Goal: Task Accomplishment & Management: Manage account settings

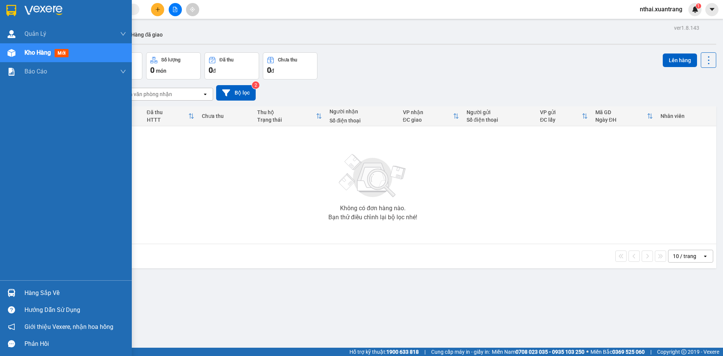
click at [3, 5] on div at bounding box center [66, 12] width 132 height 24
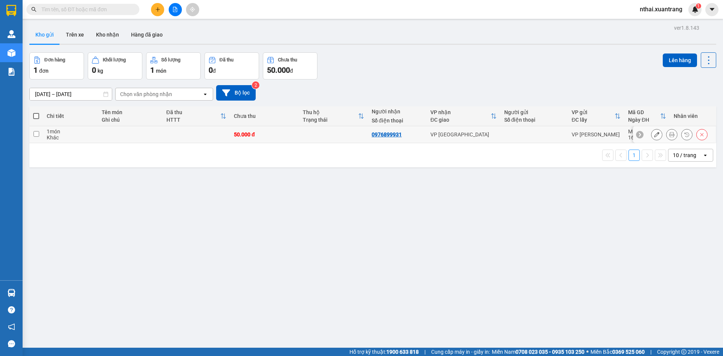
click at [669, 136] on icon at bounding box center [671, 134] width 5 height 5
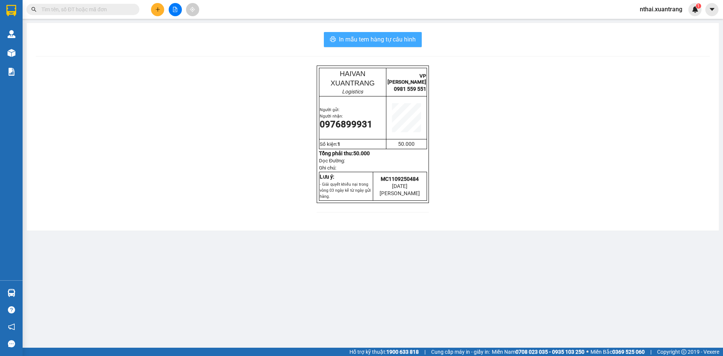
click at [354, 38] on span "In mẫu tem hàng tự cấu hình" at bounding box center [377, 39] width 77 height 9
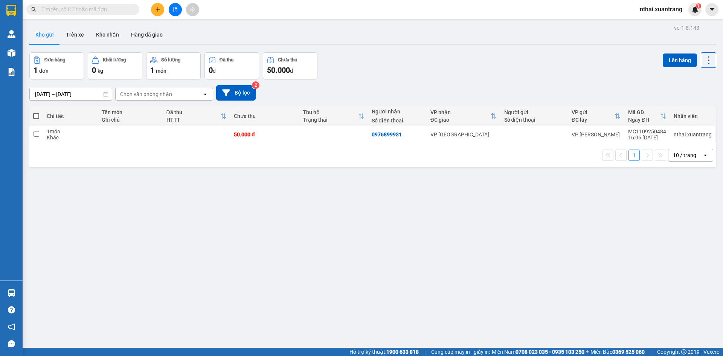
click at [63, 9] on input "text" at bounding box center [85, 9] width 89 height 8
paste input "0335319340"
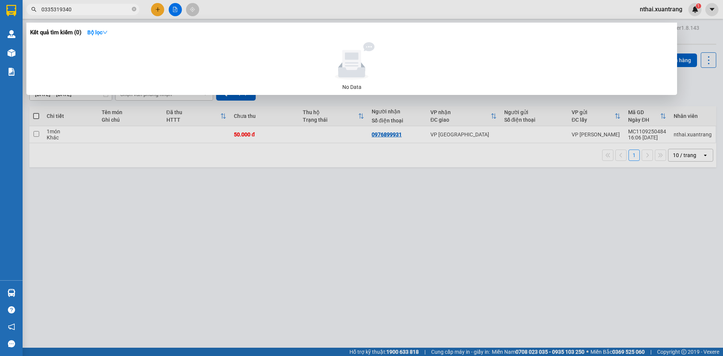
click at [73, 8] on input "0335319340" at bounding box center [85, 9] width 89 height 8
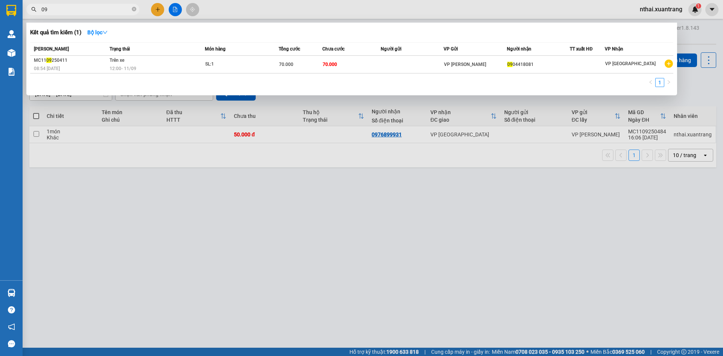
type input "0"
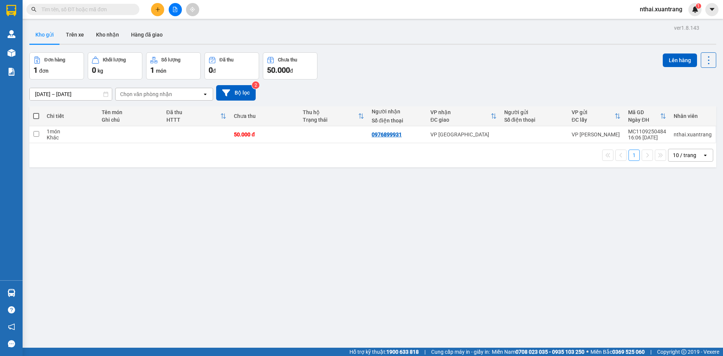
click at [93, 12] on input "text" at bounding box center [85, 9] width 89 height 8
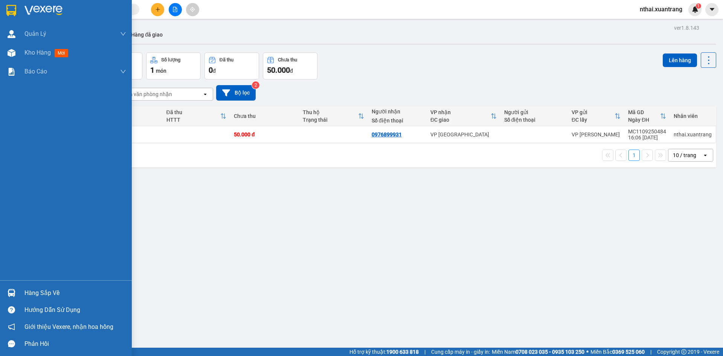
click at [34, 6] on img at bounding box center [43, 10] width 38 height 11
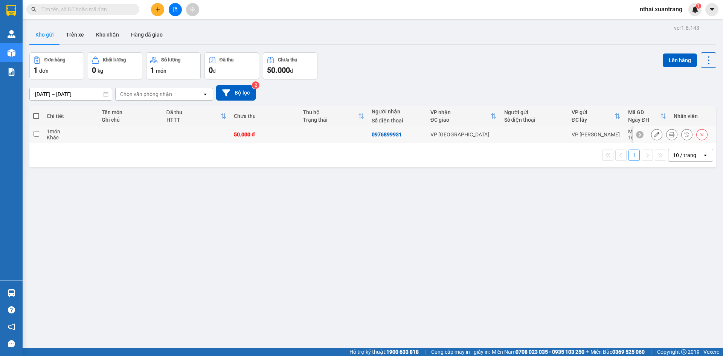
click at [669, 134] on button at bounding box center [671, 134] width 11 height 13
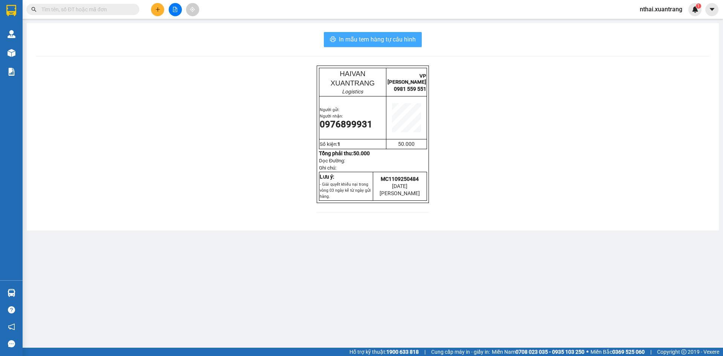
click at [381, 39] on span "In mẫu tem hàng tự cấu hình" at bounding box center [377, 39] width 77 height 9
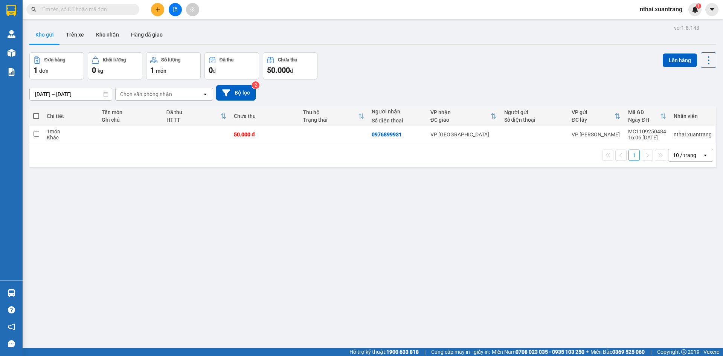
click at [56, 8] on input "text" at bounding box center [85, 9] width 89 height 8
paste input "0358804888"
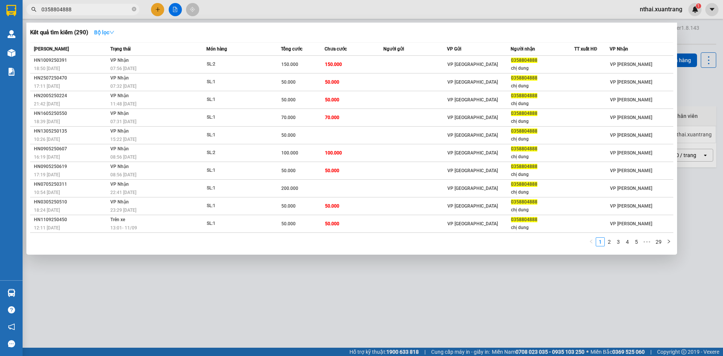
type input "0358804888"
click at [101, 32] on strong "Bộ lọc" at bounding box center [104, 32] width 20 height 6
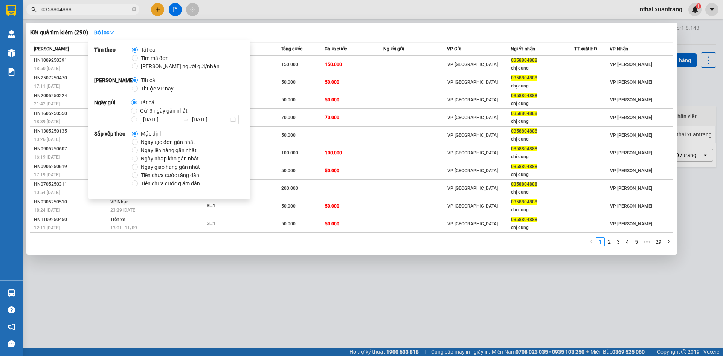
click at [160, 112] on span "Gửi 3 ngày gần nhất" at bounding box center [163, 111] width 53 height 8
click at [137, 112] on input "Gửi 3 ngày gần nhất" at bounding box center [134, 111] width 6 height 6
radio input "true"
radio input "false"
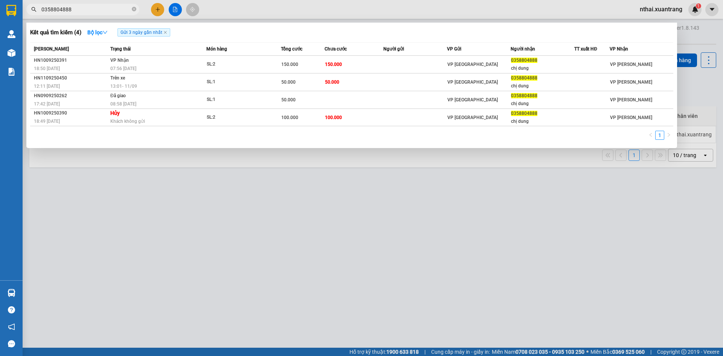
click at [206, 25] on div "Kết quả tìm kiếm ( 4 ) Bộ lọc Gửi 3 ngày gần nhất Mã ĐH Trạng thái Món hàng Tổn…" at bounding box center [351, 85] width 651 height 125
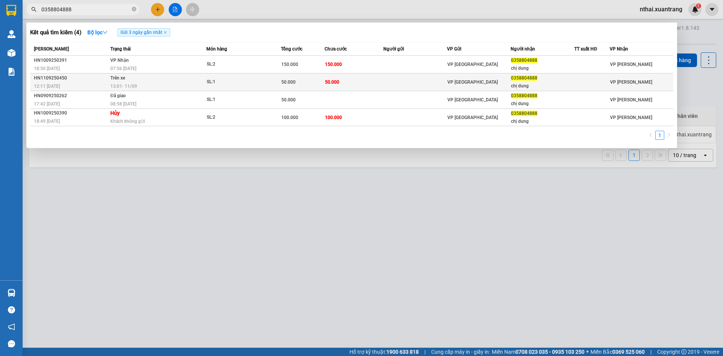
click at [151, 82] on div "13:01 [DATE]" at bounding box center [158, 86] width 96 height 8
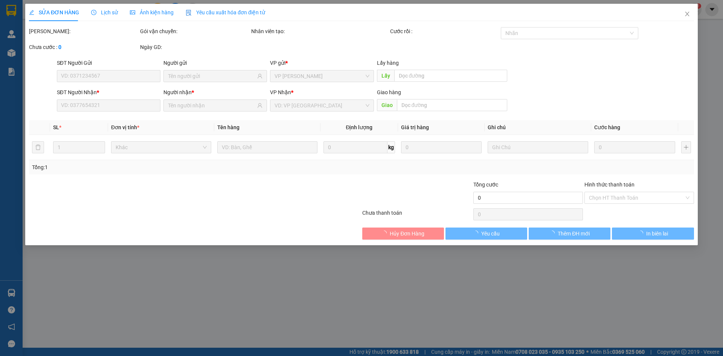
type input "0358804888"
type input "chị dung"
type input "50.000"
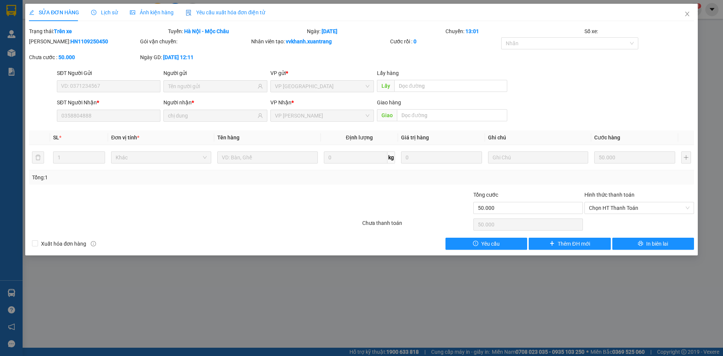
click at [148, 9] on span "Ảnh kiện hàng" at bounding box center [152, 12] width 44 height 6
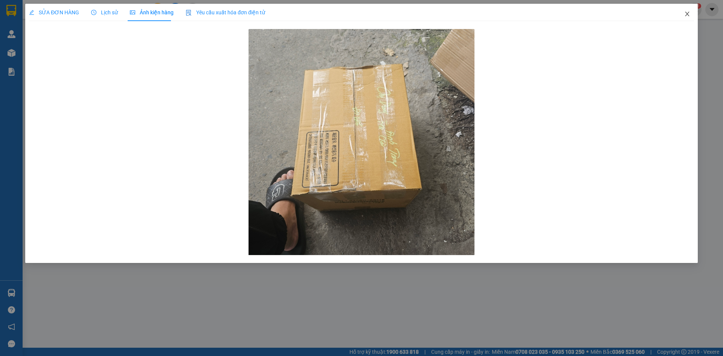
click at [687, 16] on icon "close" at bounding box center [687, 14] width 6 height 6
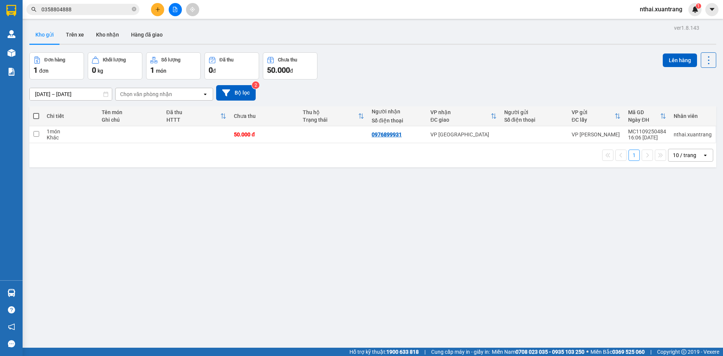
click at [299, 140] on td at bounding box center [333, 134] width 69 height 17
checkbox input "true"
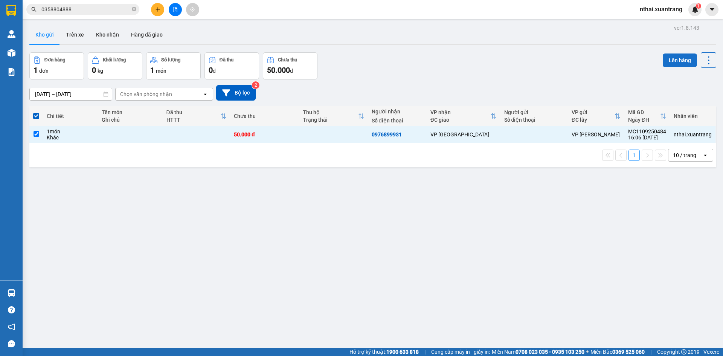
click at [677, 60] on button "Lên hàng" at bounding box center [680, 60] width 34 height 14
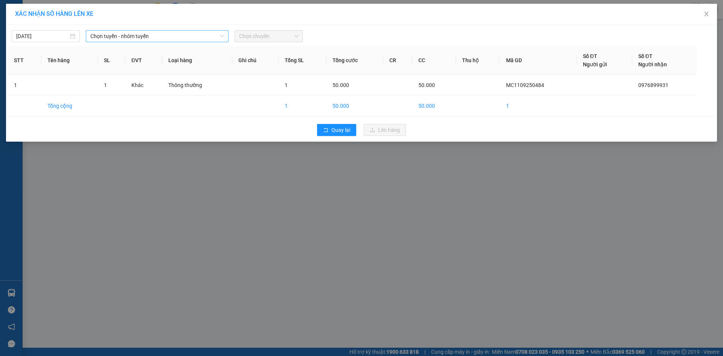
click at [107, 40] on span "Chọn tuyến - nhóm tuyến" at bounding box center [157, 35] width 134 height 11
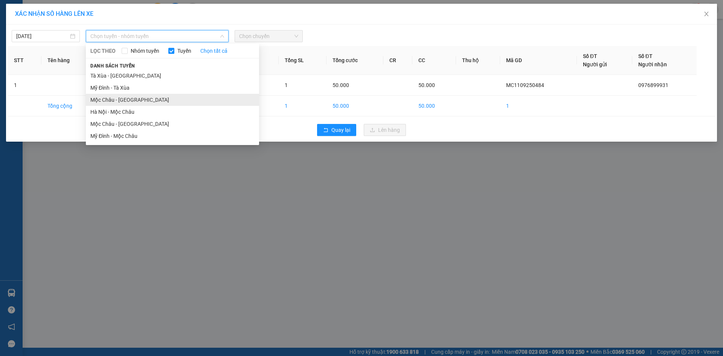
click at [116, 99] on li "Mộc Châu - [GEOGRAPHIC_DATA]" at bounding box center [172, 100] width 173 height 12
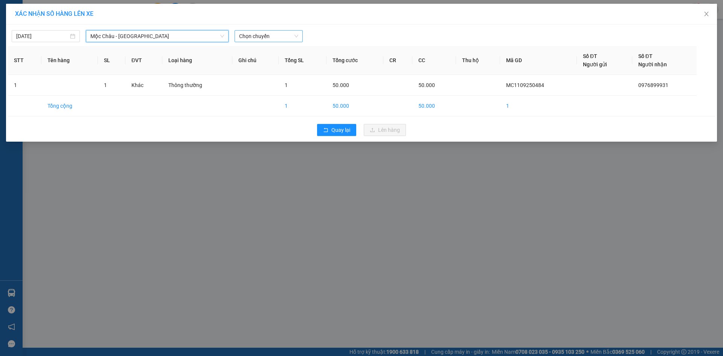
click at [268, 33] on span "Chọn chuyến" at bounding box center [268, 35] width 59 height 11
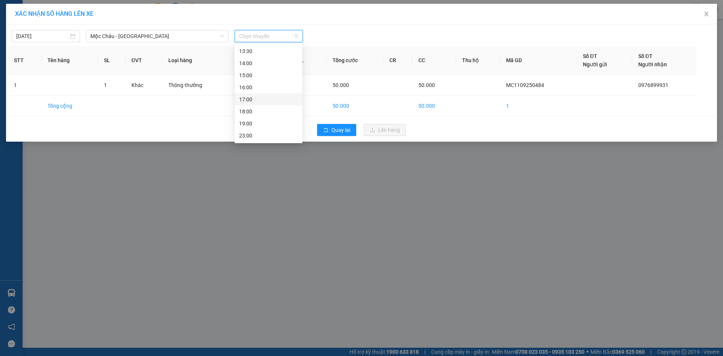
click at [255, 102] on div "17:00" at bounding box center [268, 99] width 59 height 8
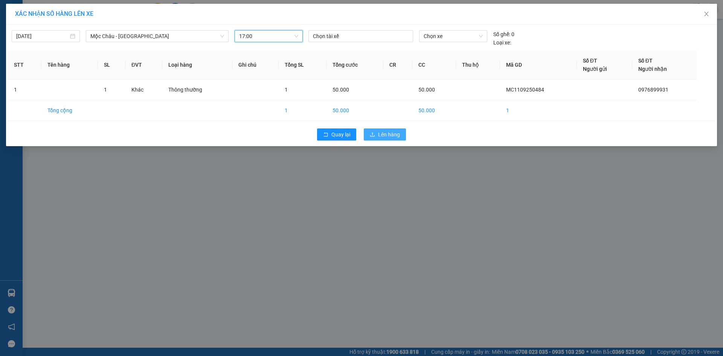
click at [373, 139] on button "Lên hàng" at bounding box center [385, 134] width 42 height 12
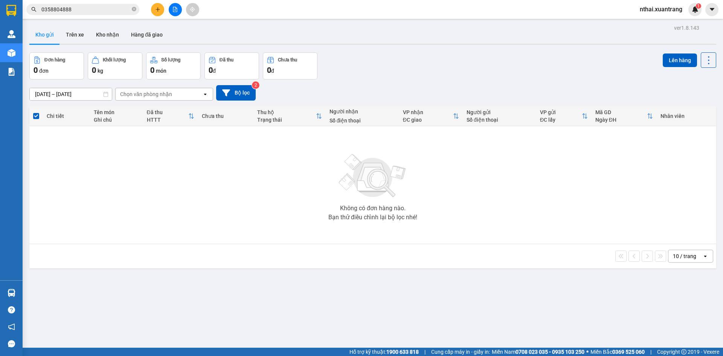
click at [155, 9] on icon "plus" at bounding box center [157, 9] width 5 height 5
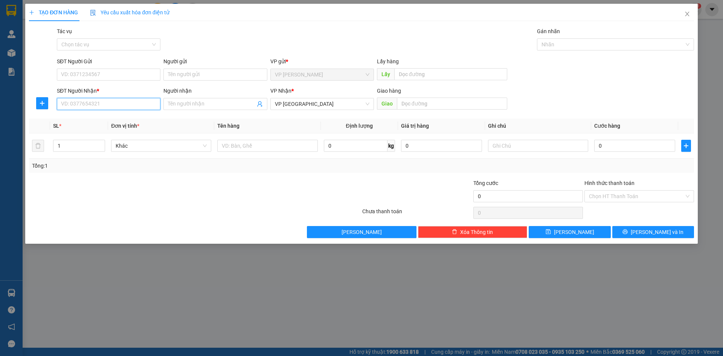
click at [78, 107] on input "SĐT Người Nhận *" at bounding box center [109, 104] width 104 height 12
click at [195, 104] on input "Người nhận" at bounding box center [211, 104] width 87 height 8
type input "huyền 3"
click at [200, 116] on div "huyền 388 - 0968691388" at bounding box center [215, 119] width 94 height 8
type input "0968691388"
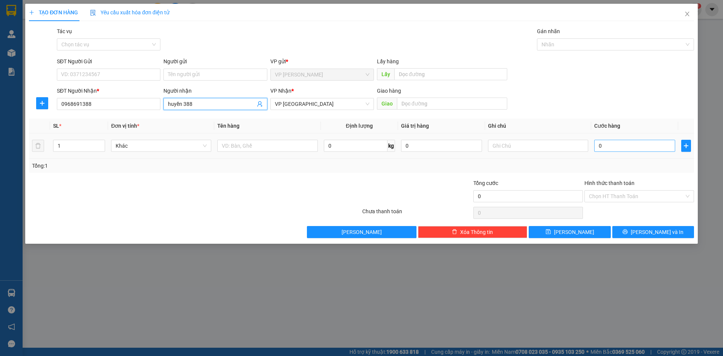
type input "huyền 388"
click at [604, 143] on input "0" at bounding box center [634, 146] width 81 height 12
type input "7"
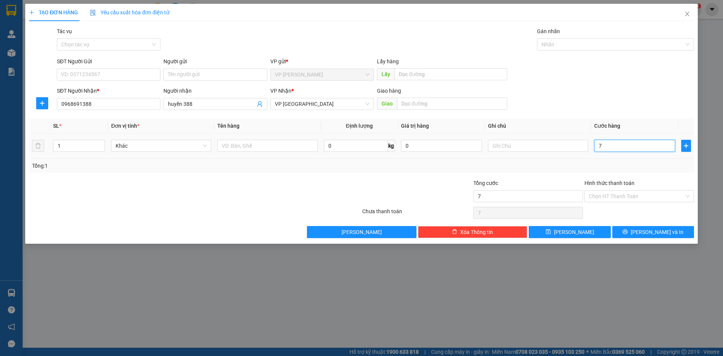
type input "70"
type input "70.000"
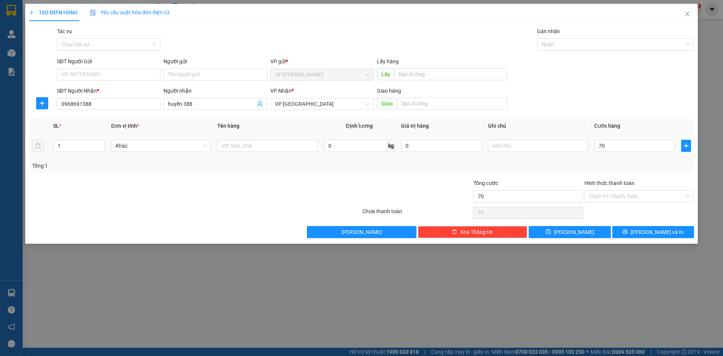
type input "70.000"
click at [619, 159] on div "Tổng: 1" at bounding box center [361, 165] width 665 height 14
click at [619, 150] on input "70.000" at bounding box center [634, 146] width 81 height 12
type input "6"
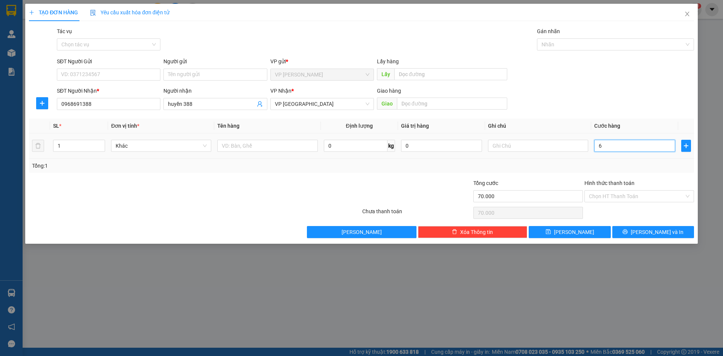
type input "6"
type input "60"
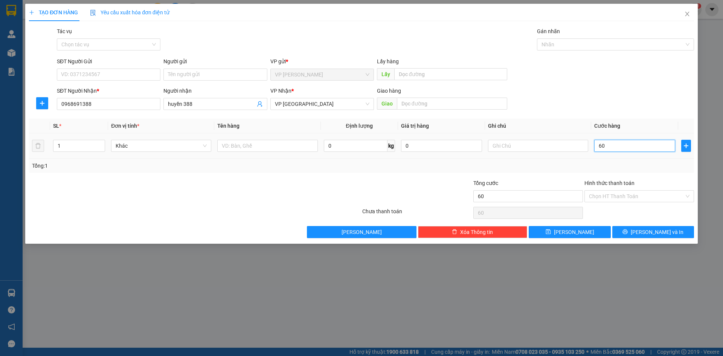
type input "6"
type input "0"
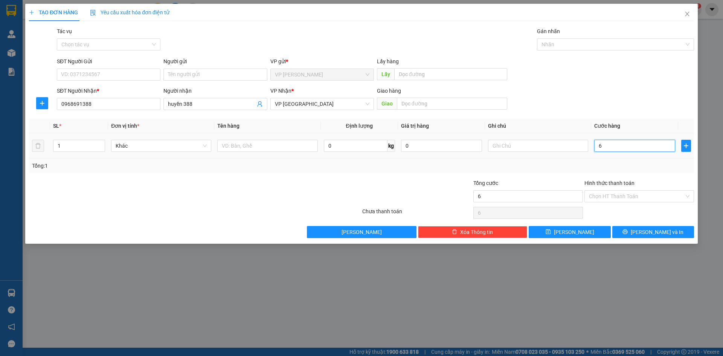
type input "0"
type input "07"
type input "7"
type input "070"
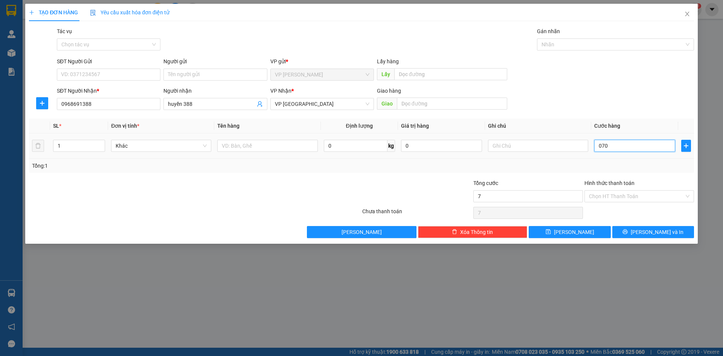
type input "70"
type input "70.000"
drag, startPoint x: 619, startPoint y: 154, endPoint x: 620, endPoint y: 164, distance: 10.5
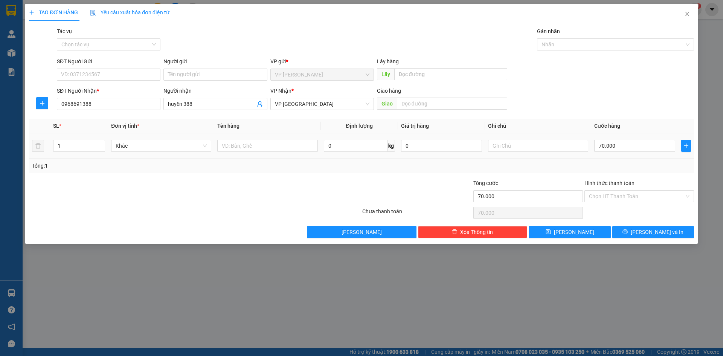
click at [619, 155] on td "70.000" at bounding box center [634, 145] width 87 height 25
click at [632, 196] on input "Hình thức thanh toán" at bounding box center [636, 196] width 95 height 11
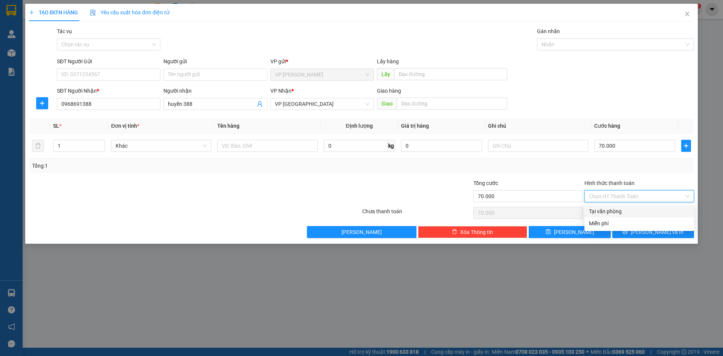
click at [619, 211] on div "Tại văn phòng" at bounding box center [639, 211] width 101 height 8
type input "0"
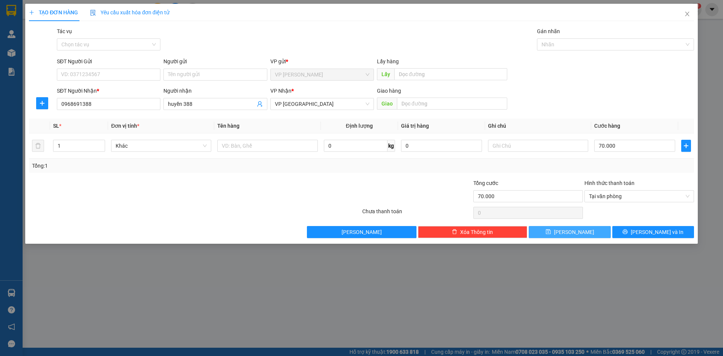
click at [579, 229] on button "[PERSON_NAME]" at bounding box center [570, 232] width 82 height 12
type input "0"
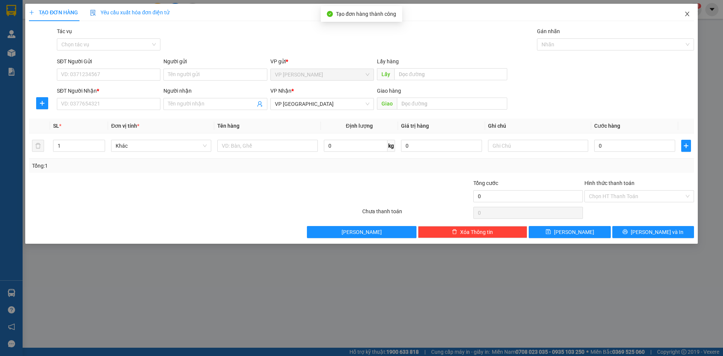
click at [685, 13] on icon "close" at bounding box center [687, 14] width 6 height 6
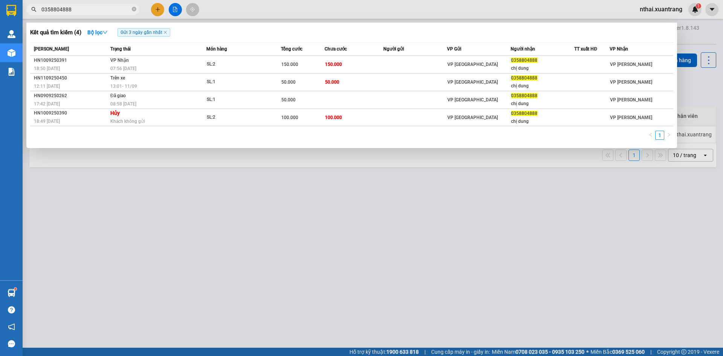
click at [78, 9] on input "0358804888" at bounding box center [85, 9] width 89 height 8
click at [179, 204] on div at bounding box center [361, 178] width 723 height 356
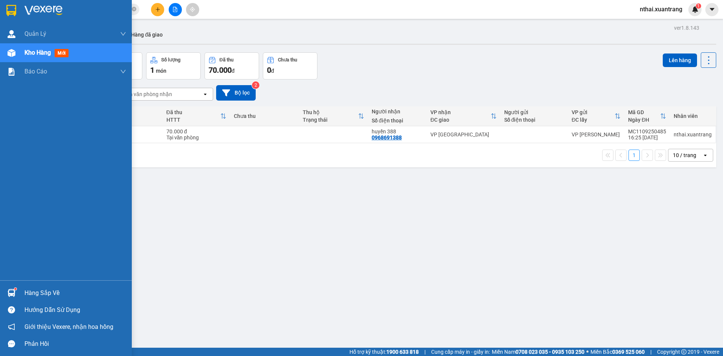
click at [31, 10] on img at bounding box center [43, 10] width 38 height 11
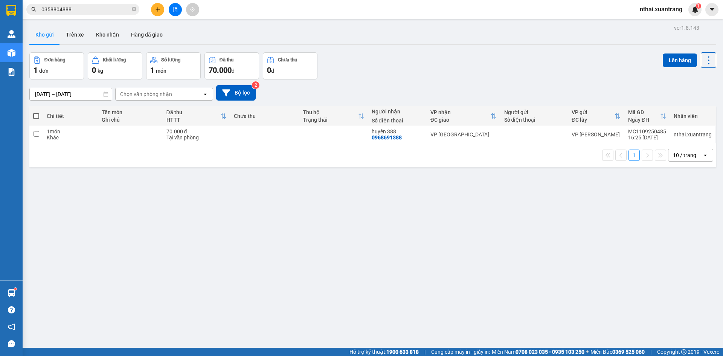
click at [96, 15] on div "Kết quả tìm kiếm ( 4 ) Bộ lọc Gửi 3 ngày gần nhất Mã ĐH Trạng thái Món hàng Tổn…" at bounding box center [73, 9] width 147 height 13
click at [98, 11] on input "0358804888" at bounding box center [85, 9] width 89 height 8
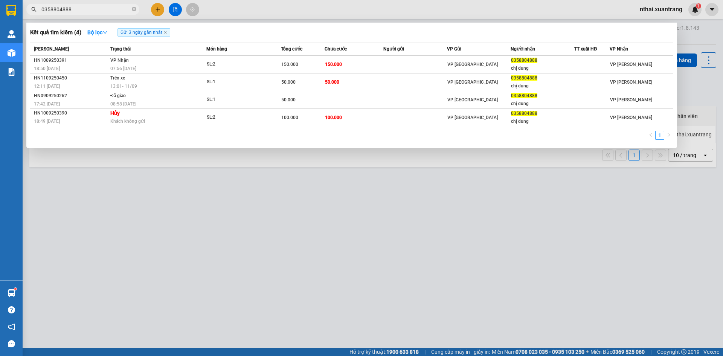
click at [98, 11] on input "0358804888" at bounding box center [85, 9] width 89 height 8
click at [213, 14] on div at bounding box center [361, 178] width 723 height 356
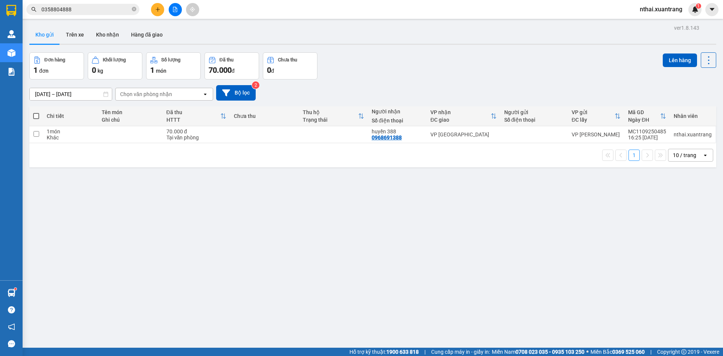
click at [85, 12] on input "0358804888" at bounding box center [85, 9] width 89 height 8
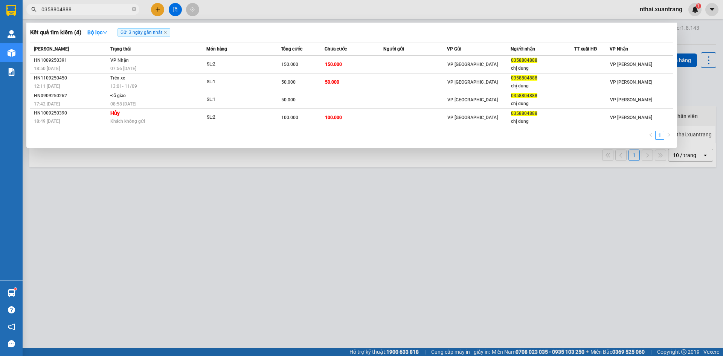
click at [85, 12] on input "0358804888" at bounding box center [85, 9] width 89 height 8
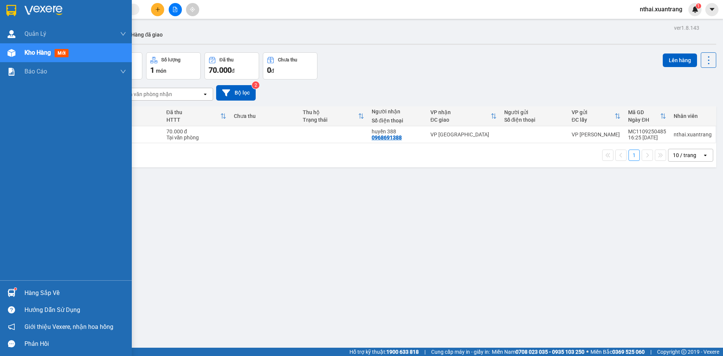
click at [11, 9] on img at bounding box center [11, 10] width 10 height 11
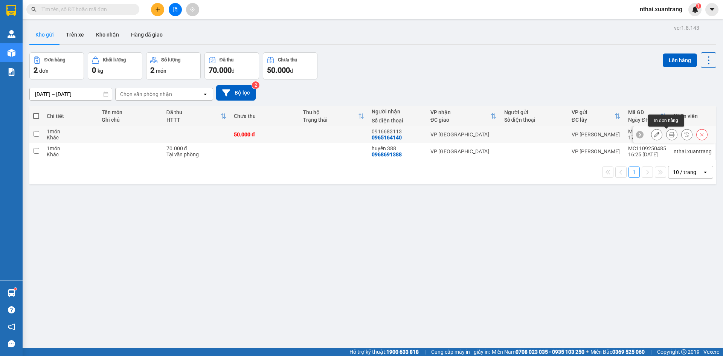
click at [669, 135] on icon at bounding box center [671, 134] width 5 height 5
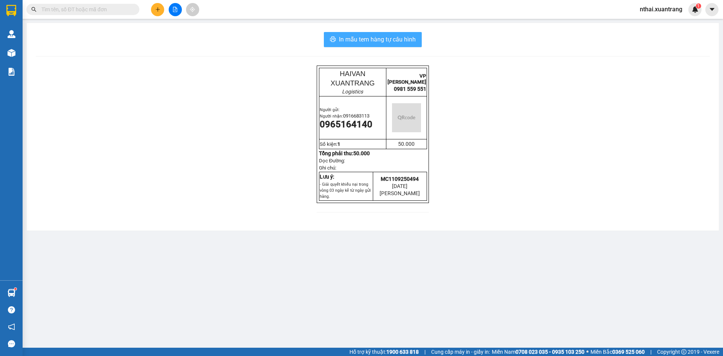
click at [370, 41] on span "In mẫu tem hàng tự cấu hình" at bounding box center [377, 39] width 77 height 9
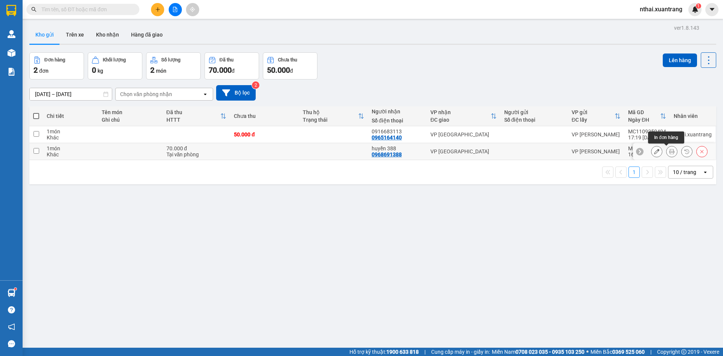
click at [669, 153] on icon at bounding box center [671, 151] width 5 height 5
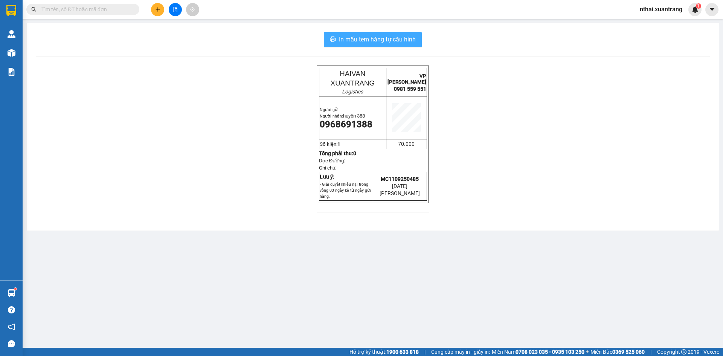
click at [354, 37] on span "In mẫu tem hàng tự cấu hình" at bounding box center [377, 39] width 77 height 9
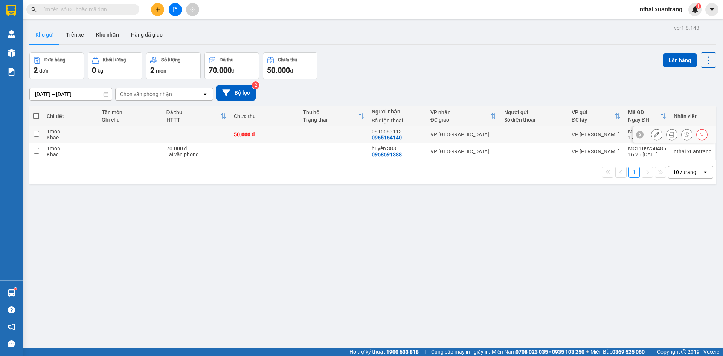
click at [272, 137] on td "50.000 đ" at bounding box center [264, 134] width 69 height 17
checkbox input "true"
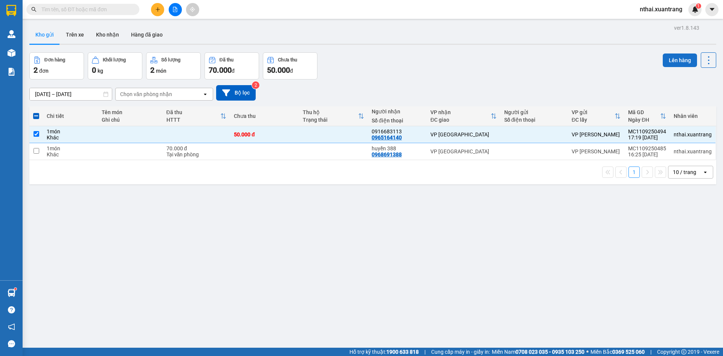
click at [675, 57] on button "Lên hàng" at bounding box center [680, 60] width 34 height 14
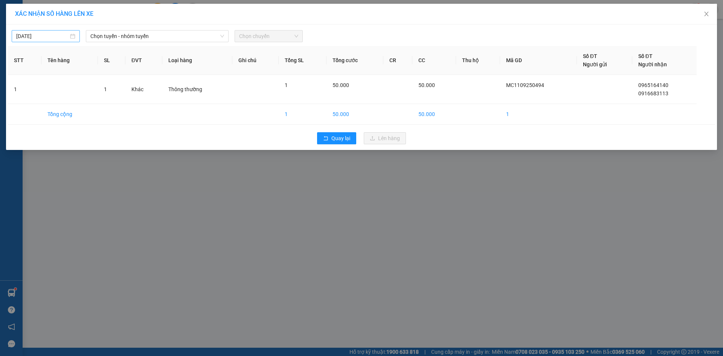
type input "[DATE]"
click at [57, 36] on input "[DATE]" at bounding box center [42, 36] width 52 height 8
click at [160, 36] on span "Chọn tuyến - nhóm tuyến" at bounding box center [157, 35] width 134 height 11
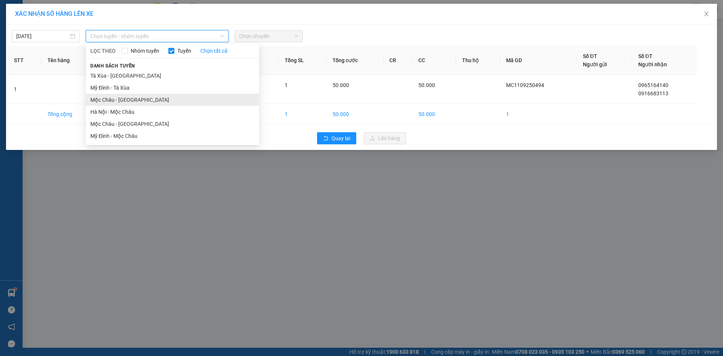
click at [114, 99] on li "Mộc Châu - [GEOGRAPHIC_DATA]" at bounding box center [172, 100] width 173 height 12
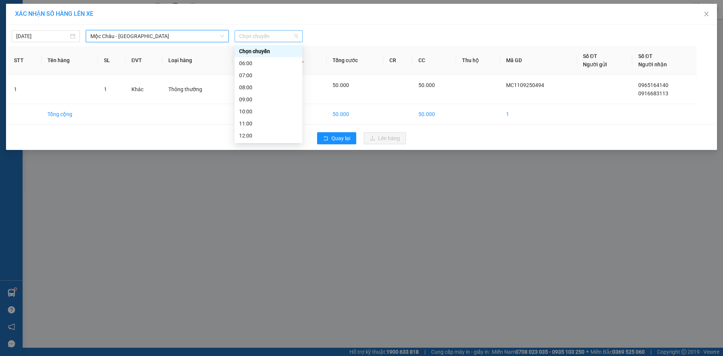
click at [262, 37] on span "Chọn chuyến" at bounding box center [268, 35] width 59 height 11
click at [249, 112] on div "18:00" at bounding box center [268, 111] width 59 height 8
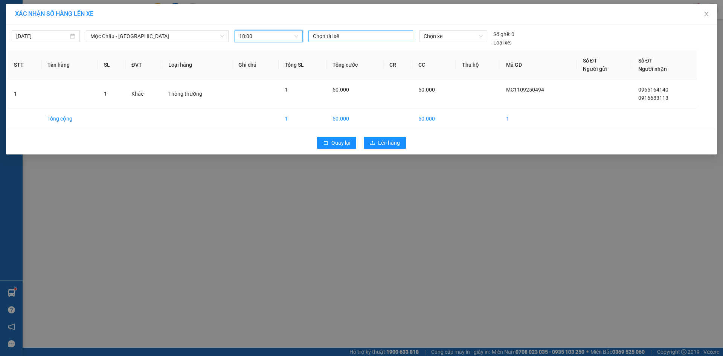
click at [354, 37] on div at bounding box center [360, 36] width 101 height 9
type input "nghĩa"
click at [356, 37] on div "nghĩa" at bounding box center [360, 36] width 101 height 9
type input "d"
type input "đào"
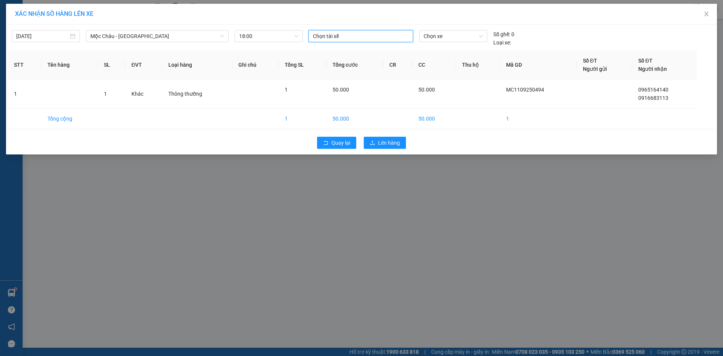
click at [356, 37] on div at bounding box center [360, 36] width 101 height 9
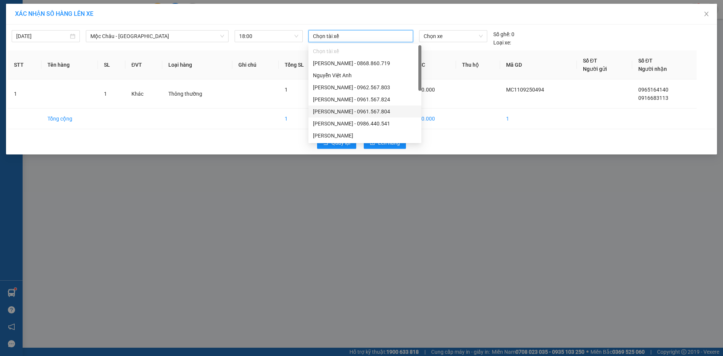
click at [463, 165] on div "XÁC NHẬN SỐ HÀNG LÊN XE [DATE] [GEOGRAPHIC_DATA] - [GEOGRAPHIC_DATA] LỌC THEO N…" at bounding box center [361, 178] width 723 height 356
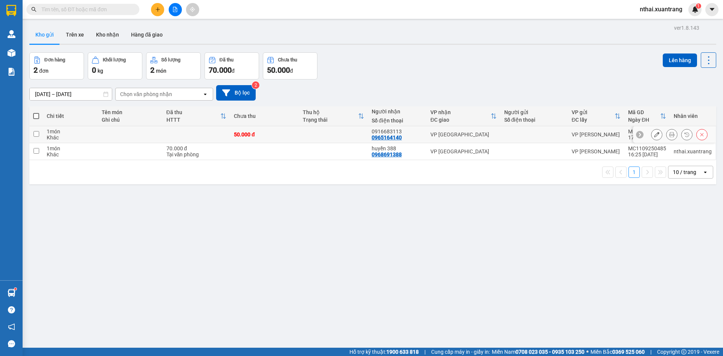
click at [322, 129] on td at bounding box center [333, 134] width 69 height 17
checkbox input "true"
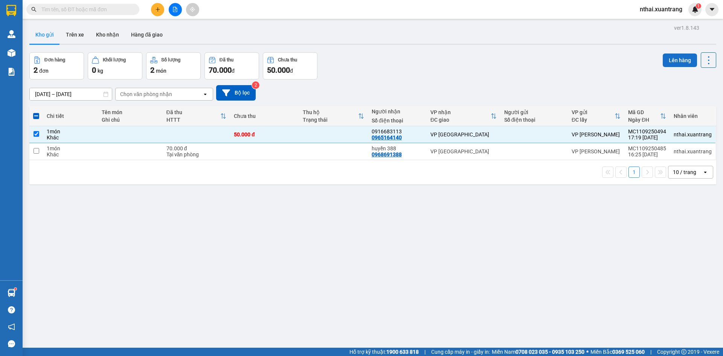
click at [676, 62] on button "Lên hàng" at bounding box center [680, 60] width 34 height 14
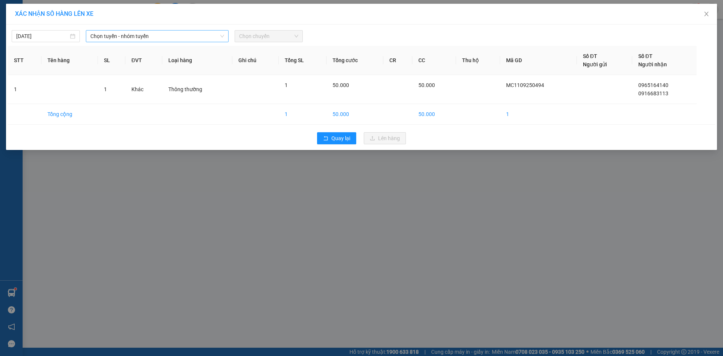
click at [99, 38] on span "Chọn tuyến - nhóm tuyến" at bounding box center [157, 35] width 134 height 11
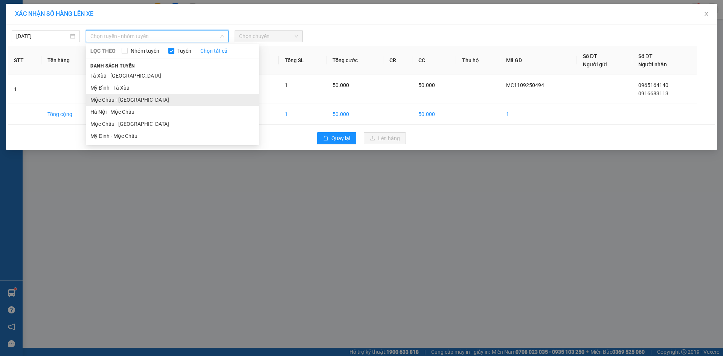
click at [108, 99] on li "Mộc Châu - [GEOGRAPHIC_DATA]" at bounding box center [172, 100] width 173 height 12
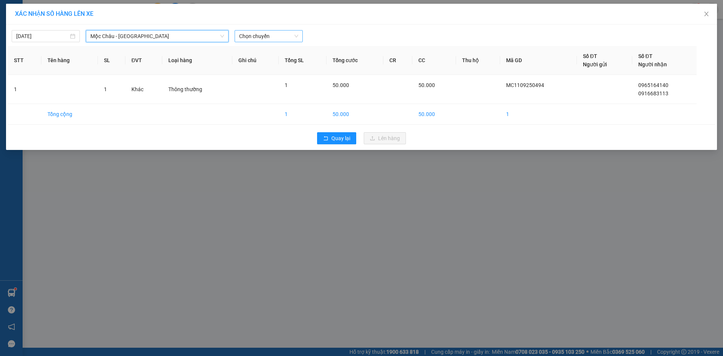
click at [244, 41] on span "Chọn chuyến" at bounding box center [268, 35] width 59 height 11
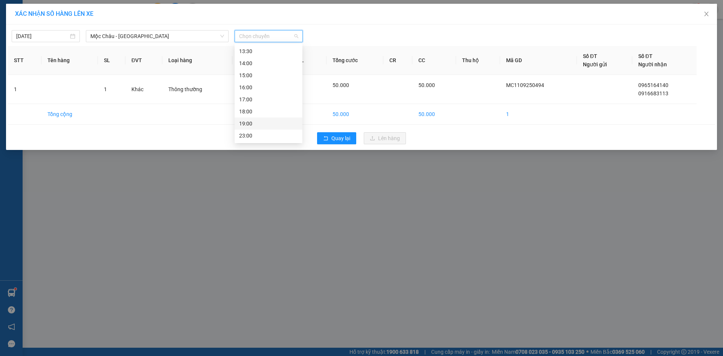
click at [247, 111] on div "18:00" at bounding box center [268, 111] width 59 height 8
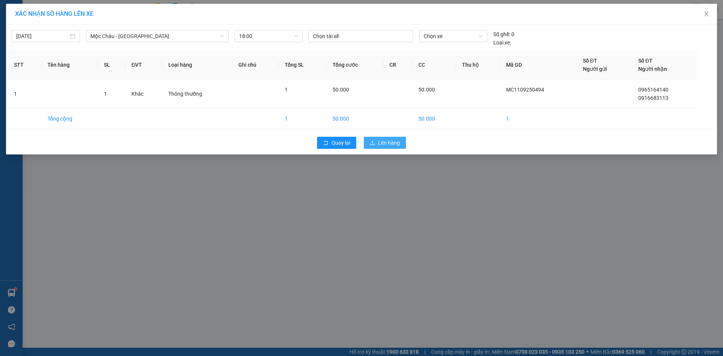
click at [382, 143] on span "Lên hàng" at bounding box center [389, 143] width 22 height 8
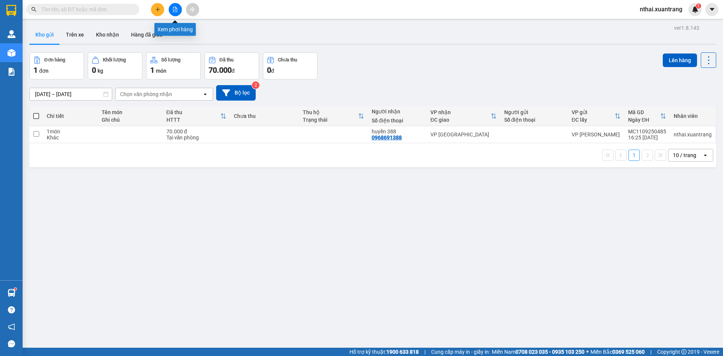
click at [174, 9] on icon "file-add" at bounding box center [174, 9] width 5 height 5
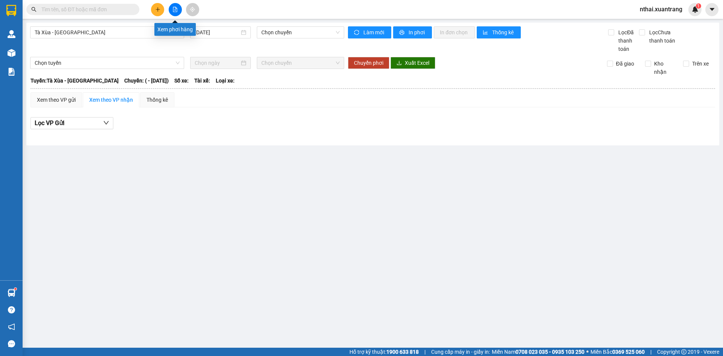
click at [174, 13] on button at bounding box center [175, 9] width 13 height 13
click at [172, 15] on button at bounding box center [175, 9] width 13 height 13
click at [88, 30] on span "Tà Xùa - [GEOGRAPHIC_DATA]" at bounding box center [107, 32] width 145 height 11
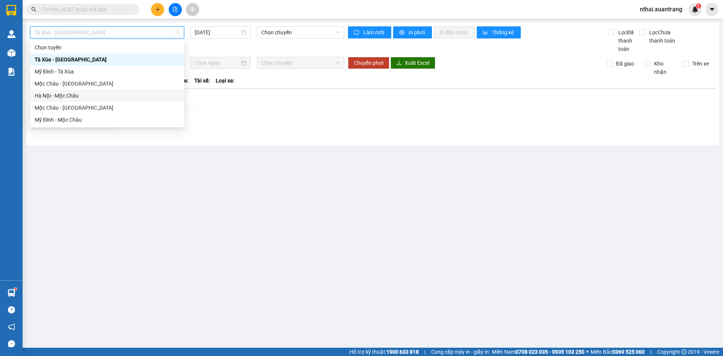
click at [60, 94] on div "Hà Nội - Mộc Châu" at bounding box center [107, 95] width 145 height 8
type input "[DATE]"
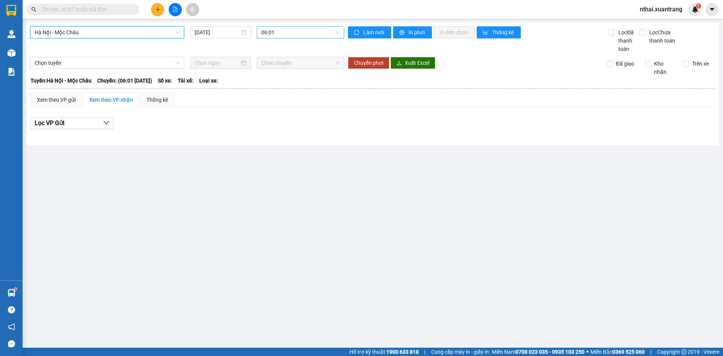
click at [278, 28] on span "06:01" at bounding box center [300, 32] width 78 height 11
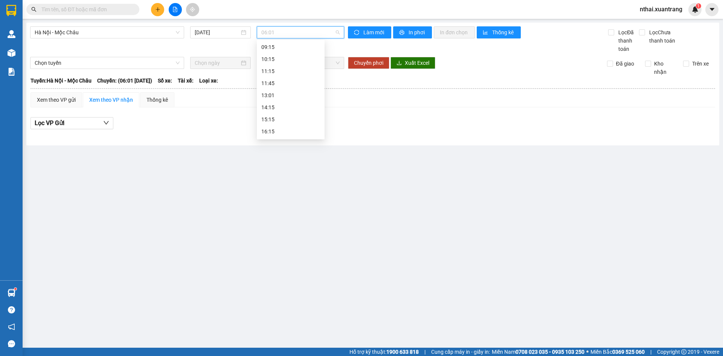
scroll to position [75, 0]
click at [271, 119] on div "15:15" at bounding box center [290, 117] width 59 height 8
click at [293, 34] on span "15:15" at bounding box center [300, 32] width 78 height 11
click at [271, 126] on div "16:15" at bounding box center [290, 129] width 59 height 8
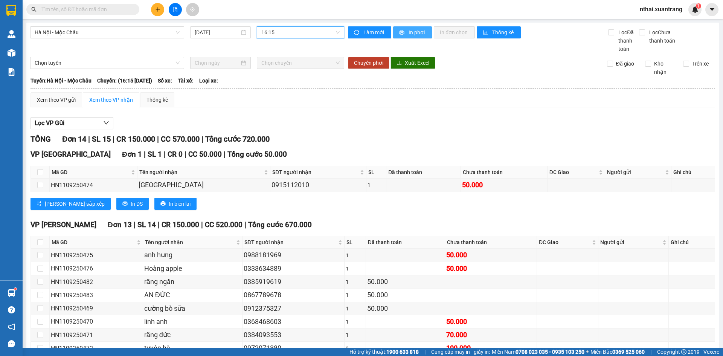
click at [415, 33] on span "In phơi" at bounding box center [416, 32] width 17 height 8
click at [293, 32] on span "16:15" at bounding box center [300, 32] width 78 height 11
click at [275, 108] on div "17:15" at bounding box center [288, 108] width 59 height 8
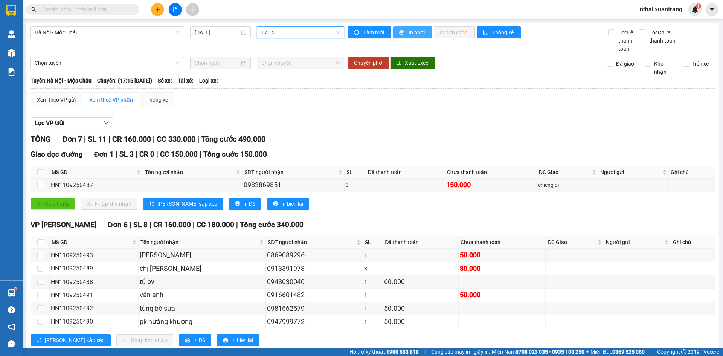
click at [420, 32] on span "In phơi" at bounding box center [416, 32] width 17 height 8
click at [321, 37] on span "17:15" at bounding box center [300, 32] width 78 height 11
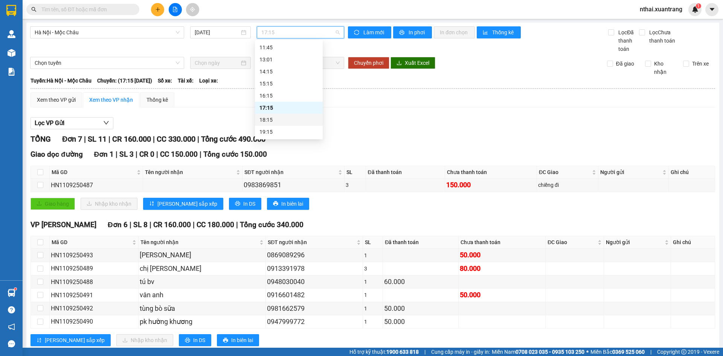
click at [280, 119] on div "18:15" at bounding box center [288, 120] width 59 height 8
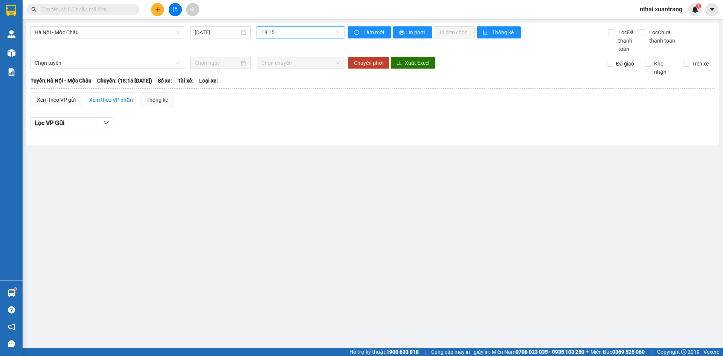
click at [288, 35] on span "18:15" at bounding box center [300, 32] width 78 height 11
click at [277, 131] on div "19:15" at bounding box center [290, 132] width 59 height 8
click at [86, 9] on input "text" at bounding box center [85, 9] width 89 height 8
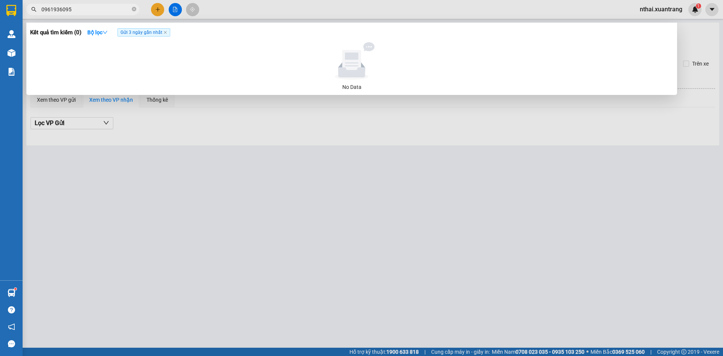
click at [89, 12] on input "0961936095" at bounding box center [85, 9] width 89 height 8
click at [71, 9] on input "0961936095" at bounding box center [85, 9] width 89 height 8
click at [169, 32] on span "Gửi 3 ngày gần nhất" at bounding box center [143, 32] width 53 height 8
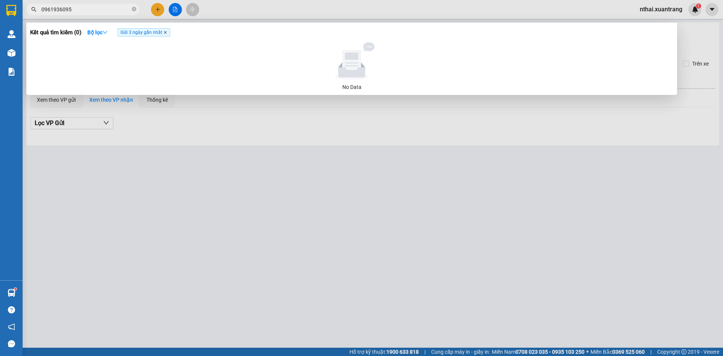
click at [167, 32] on icon "close" at bounding box center [165, 32] width 3 height 3
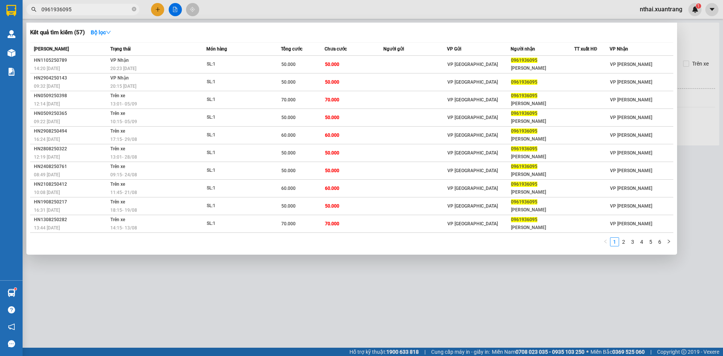
click at [98, 12] on input "0961936095" at bounding box center [85, 9] width 89 height 8
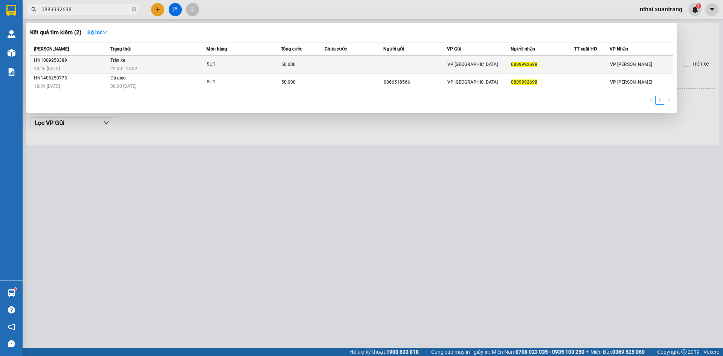
type input "0889992698"
click at [146, 67] on div "22:00 [DATE]" at bounding box center [158, 68] width 96 height 8
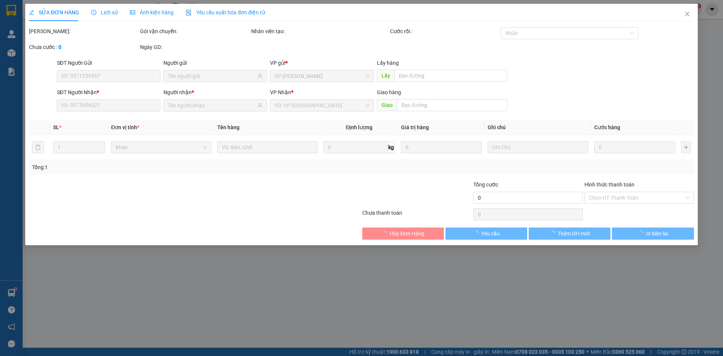
type input "0889992698"
type input "50.000"
type input "0"
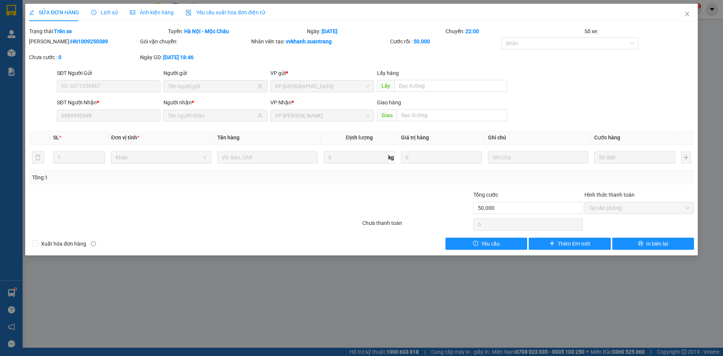
click at [164, 11] on span "Ảnh kiện hàng" at bounding box center [152, 12] width 44 height 6
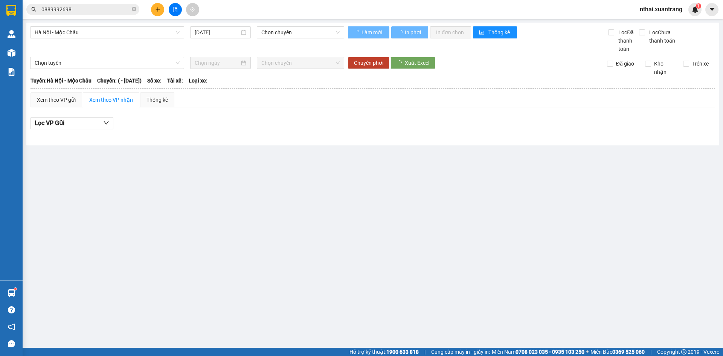
click at [26, 14] on div "0889992698" at bounding box center [73, 9] width 147 height 11
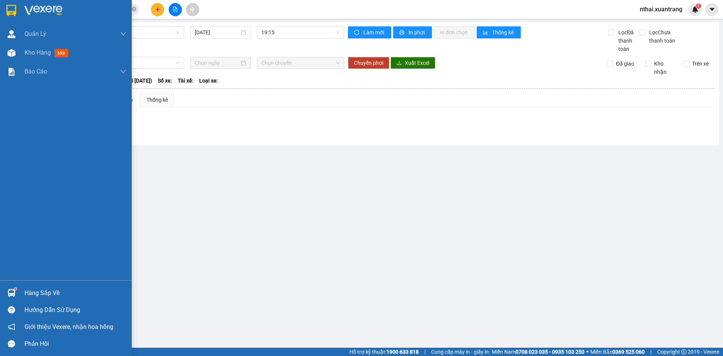
click at [12, 10] on img at bounding box center [11, 10] width 10 height 11
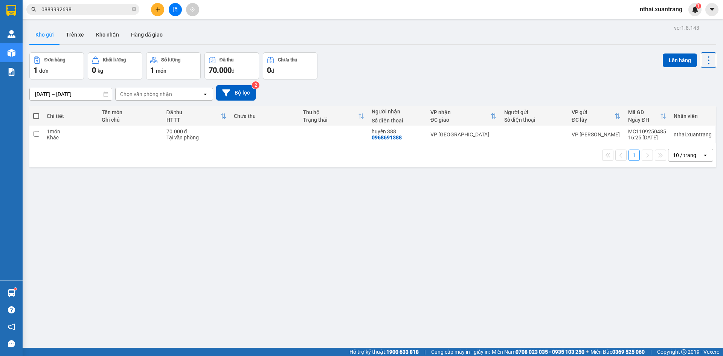
click at [82, 8] on input "0889992698" at bounding box center [85, 9] width 89 height 8
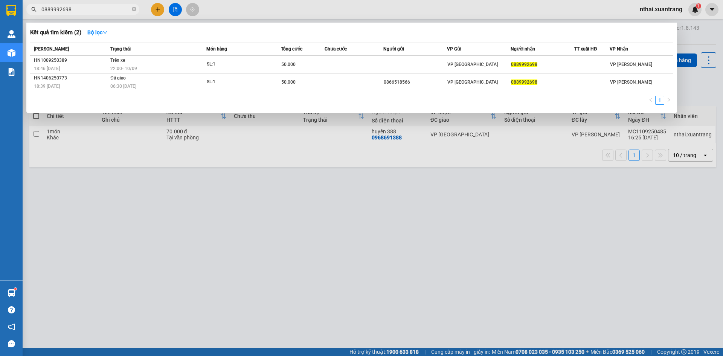
click at [82, 8] on input "0889992698" at bounding box center [85, 9] width 89 height 8
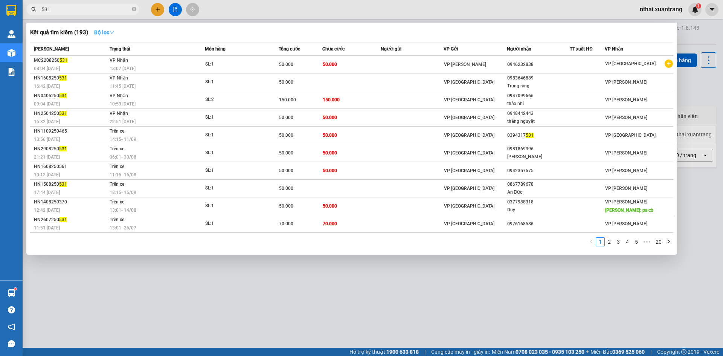
type input "531"
click at [103, 33] on strong "Bộ lọc" at bounding box center [104, 32] width 20 height 6
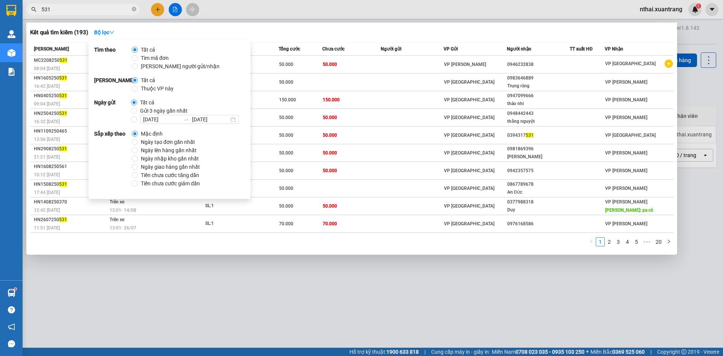
click at [157, 111] on span "Gửi 3 ngày gần nhất" at bounding box center [163, 111] width 53 height 8
click at [137, 111] on input "Gửi 3 ngày gần nhất" at bounding box center [134, 111] width 6 height 6
radio input "true"
radio input "false"
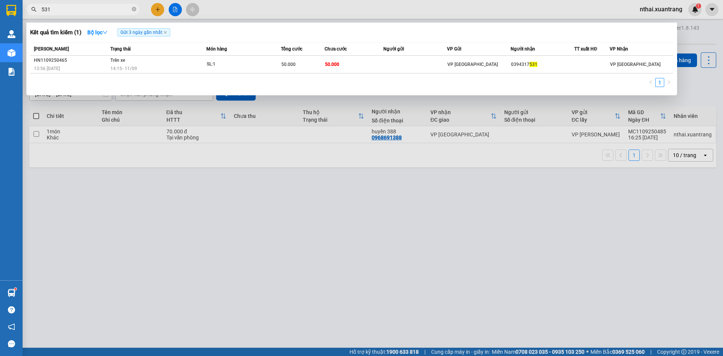
click at [284, 31] on div "Kết quả tìm kiếm ( 1 ) Bộ lọc Gửi 3 ngày gần nhất" at bounding box center [351, 32] width 643 height 12
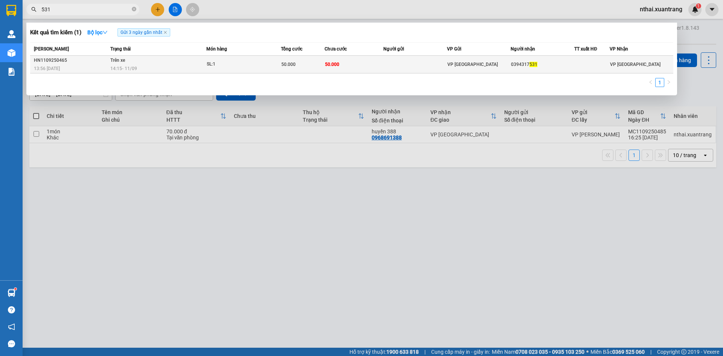
click at [215, 70] on td "SL: 1" at bounding box center [243, 65] width 75 height 18
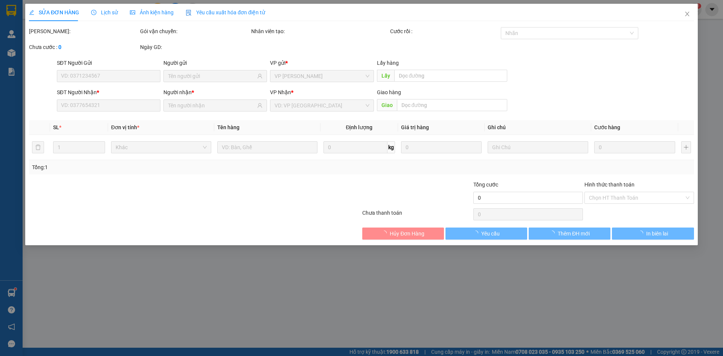
type input "0394317531"
type input "50.000"
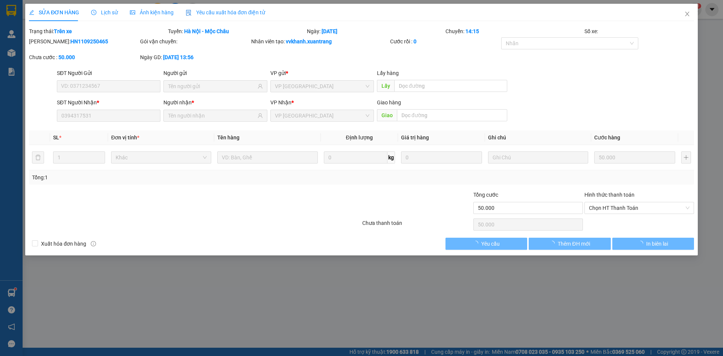
click at [148, 11] on span "Ảnh kiện hàng" at bounding box center [152, 12] width 44 height 6
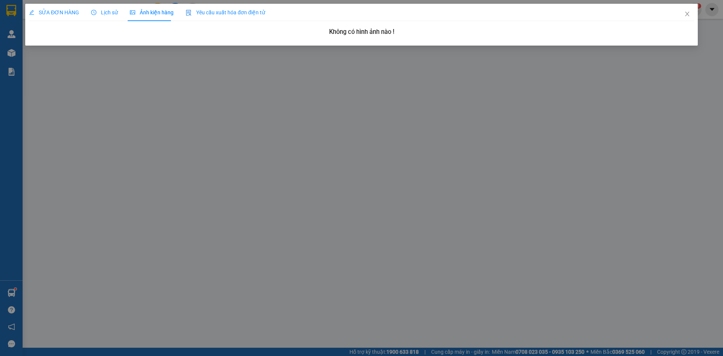
click at [72, 12] on span "SỬA ĐƠN HÀNG" at bounding box center [54, 12] width 50 height 6
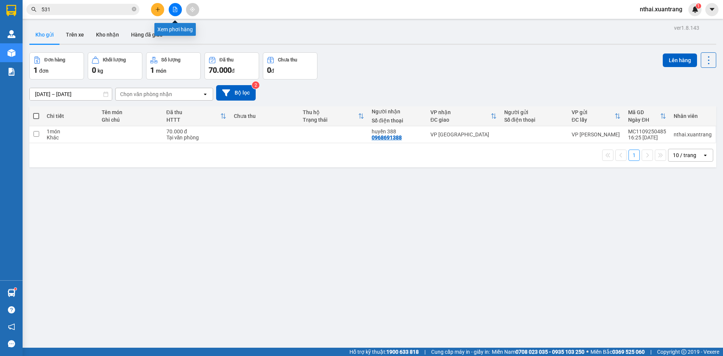
click at [180, 12] on button at bounding box center [175, 9] width 13 height 13
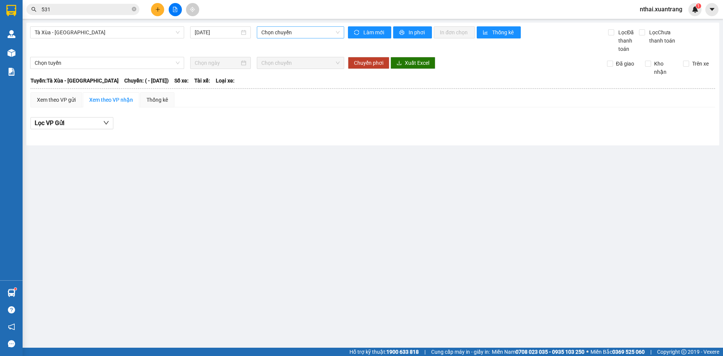
click at [306, 27] on span "Chọn chuyến" at bounding box center [300, 32] width 78 height 11
drag, startPoint x: 177, startPoint y: 23, endPoint x: 181, endPoint y: 23, distance: 3.8
click at [177, 23] on div "Tà Xùa - [GEOGRAPHIC_DATA] [DATE] Chọn chuyến Làm mới In phơi In đơn chọn Thống…" at bounding box center [372, 84] width 693 height 123
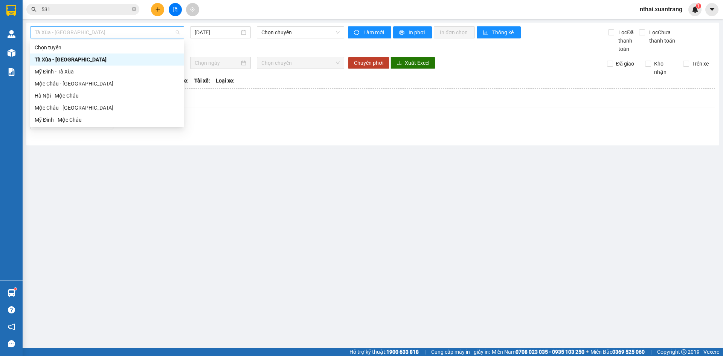
click at [110, 32] on span "Tà Xùa - [GEOGRAPHIC_DATA]" at bounding box center [107, 32] width 145 height 11
click at [56, 98] on div "Hà Nội - Mộc Châu" at bounding box center [107, 95] width 145 height 8
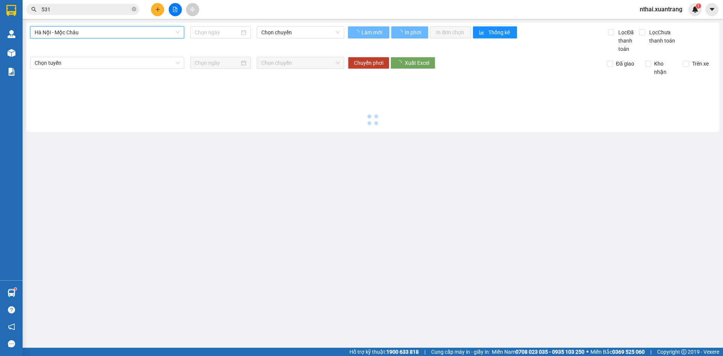
type input "[DATE]"
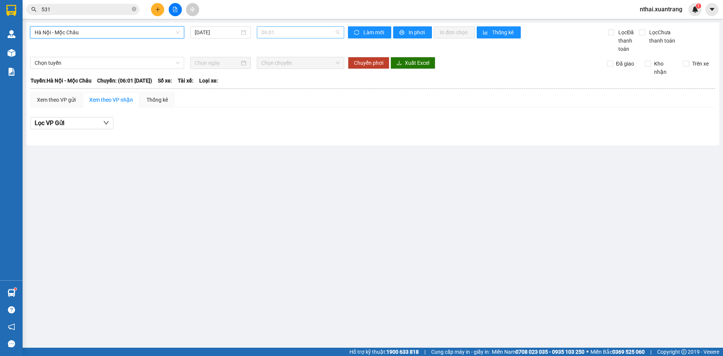
click at [294, 34] on span "06:01" at bounding box center [300, 32] width 78 height 11
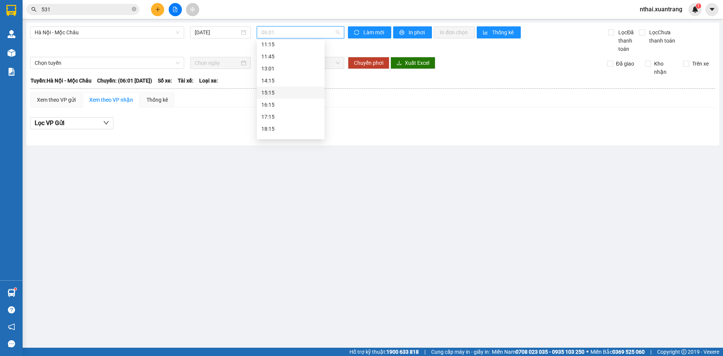
scroll to position [100, 0]
click at [273, 67] on div "13:01" at bounding box center [290, 68] width 59 height 8
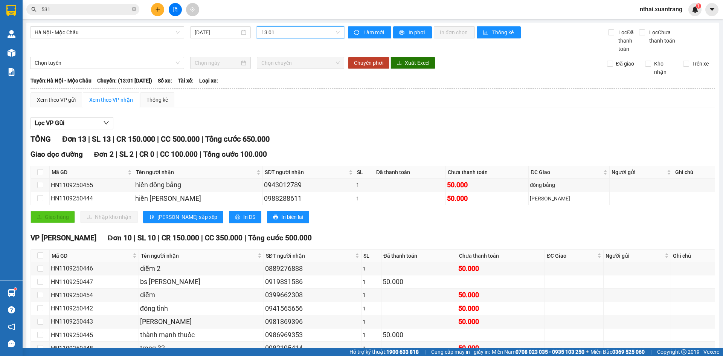
click at [290, 32] on span "13:01" at bounding box center [300, 32] width 78 height 11
click at [275, 81] on div "14:15" at bounding box center [288, 80] width 59 height 8
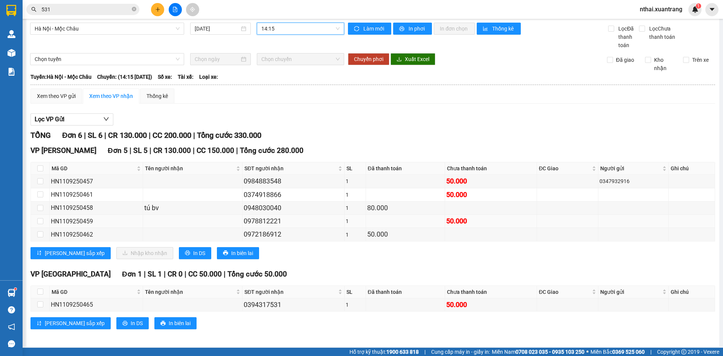
scroll to position [6, 0]
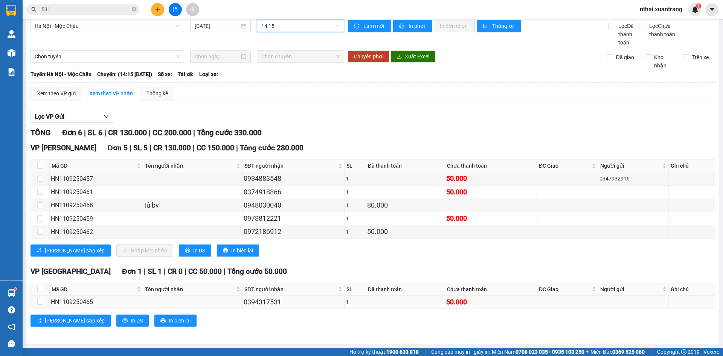
click at [273, 303] on div "0394317531" at bounding box center [293, 302] width 99 height 11
copy div "0394317531"
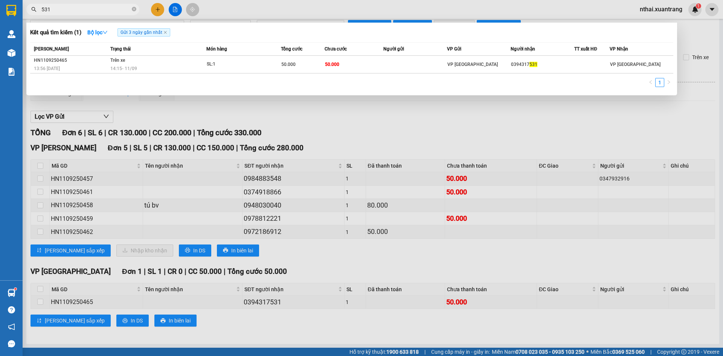
click at [98, 12] on input "531" at bounding box center [85, 9] width 89 height 8
paste input "0394317"
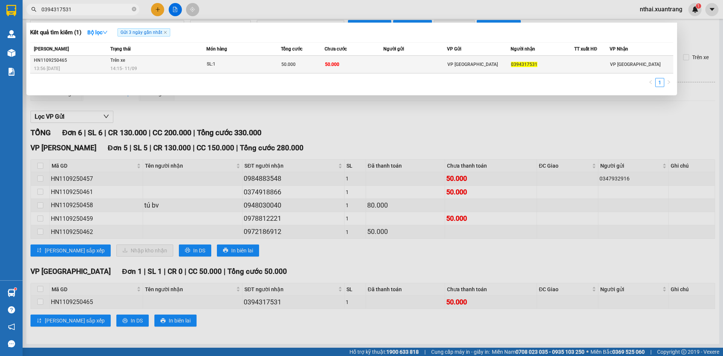
type input "0394317531"
click at [161, 69] on div "14:15 [DATE]" at bounding box center [158, 68] width 96 height 8
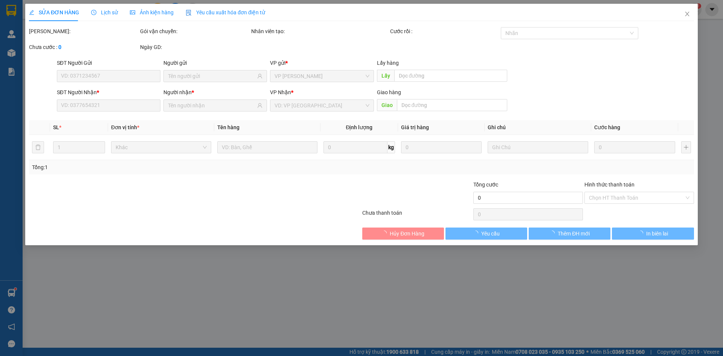
type input "0394317531"
type input "50.000"
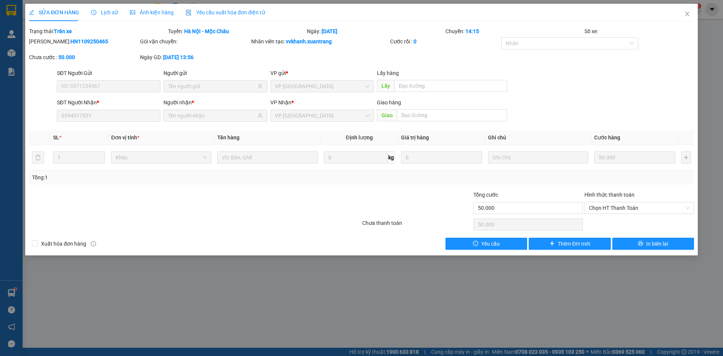
drag, startPoint x: 131, startPoint y: 5, endPoint x: 143, endPoint y: 13, distance: 14.2
click at [132, 7] on div "Ảnh kiện hàng" at bounding box center [152, 12] width 44 height 17
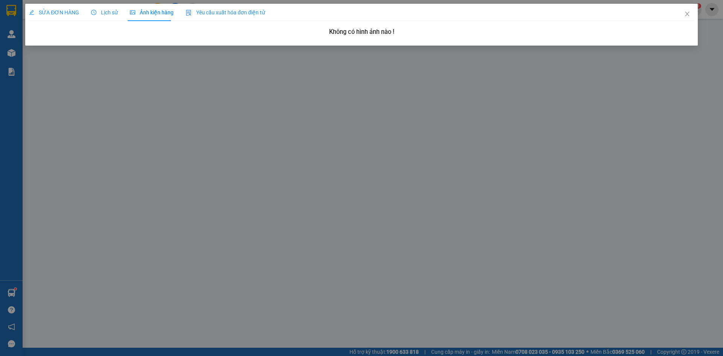
click at [58, 16] on div "SỬA ĐƠN HÀNG" at bounding box center [54, 12] width 50 height 8
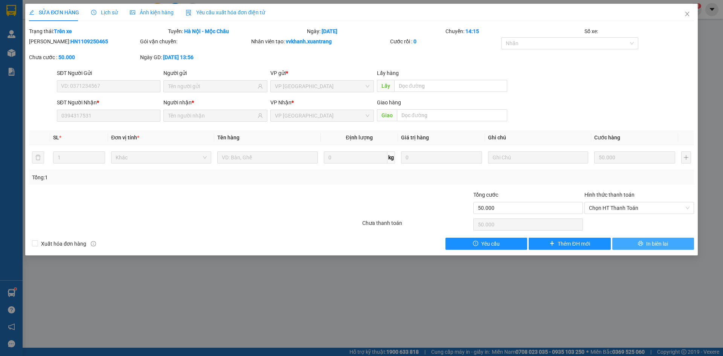
drag, startPoint x: 661, startPoint y: 237, endPoint x: 659, endPoint y: 243, distance: 6.3
click at [660, 242] on button "In biên lai" at bounding box center [653, 244] width 82 height 12
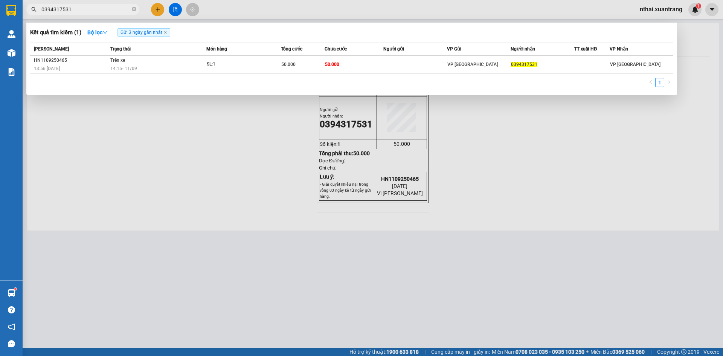
click at [87, 10] on input "0394317531" at bounding box center [85, 9] width 89 height 8
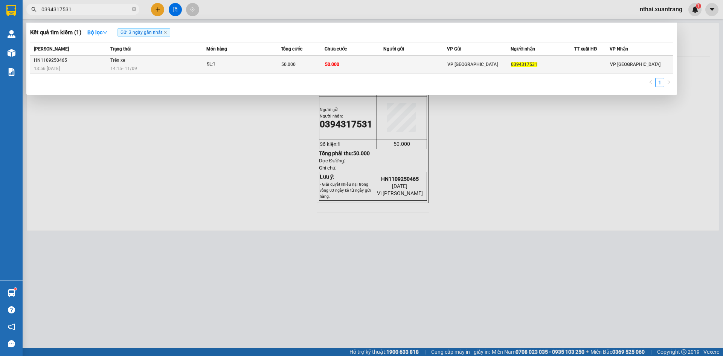
click at [366, 64] on td "50.000" at bounding box center [354, 65] width 59 height 18
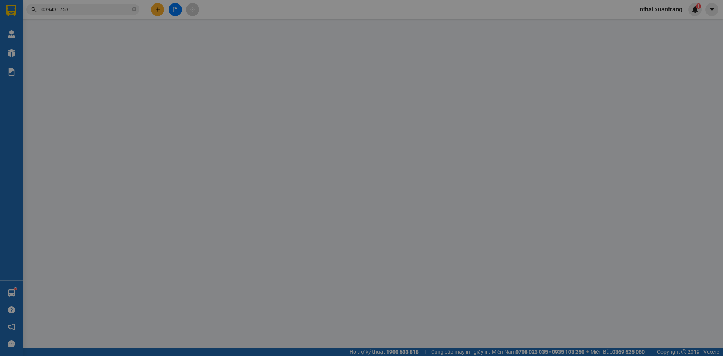
type input "0394317531"
type input "50.000"
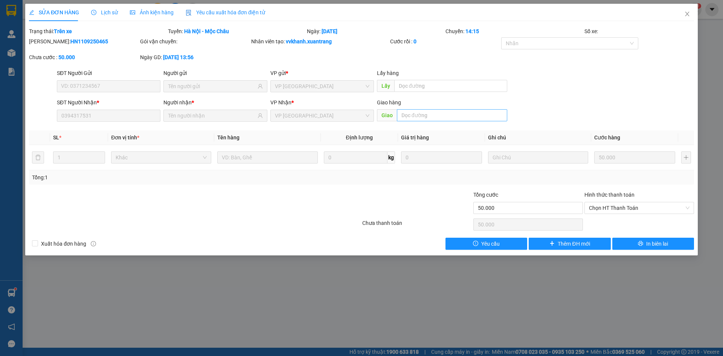
drag, startPoint x: 320, startPoint y: 114, endPoint x: 407, endPoint y: 118, distance: 87.8
click at [322, 114] on span "VP [GEOGRAPHIC_DATA]" at bounding box center [322, 115] width 94 height 11
click at [308, 116] on span "VP [GEOGRAPHIC_DATA]" at bounding box center [322, 115] width 94 height 11
drag, startPoint x: 686, startPoint y: 11, endPoint x: 677, endPoint y: 15, distance: 9.4
click at [686, 12] on span "Close" at bounding box center [687, 14] width 21 height 21
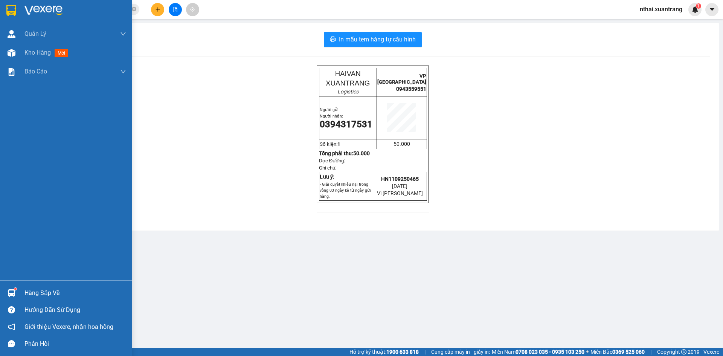
click at [9, 9] on img at bounding box center [11, 10] width 10 height 11
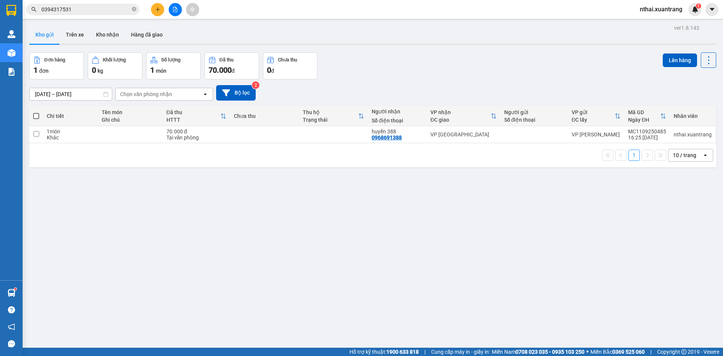
drag, startPoint x: 34, startPoint y: 11, endPoint x: 25, endPoint y: 11, distance: 9.4
click at [30, 11] on div "0394317531" at bounding box center [73, 9] width 147 height 11
drag, startPoint x: 0, startPoint y: 11, endPoint x: 20, endPoint y: 7, distance: 20.0
click at [1, 11] on div at bounding box center [11, 12] width 23 height 24
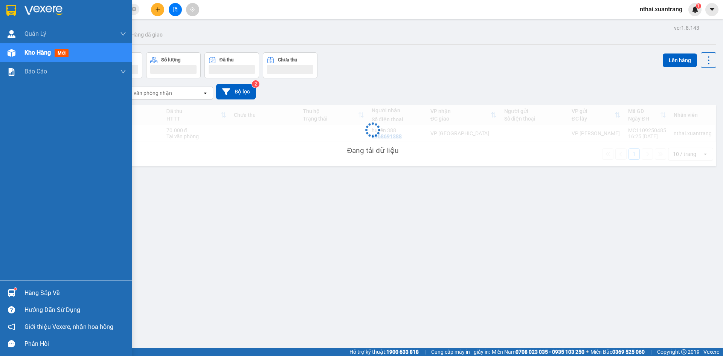
click at [20, 7] on div at bounding box center [66, 12] width 132 height 24
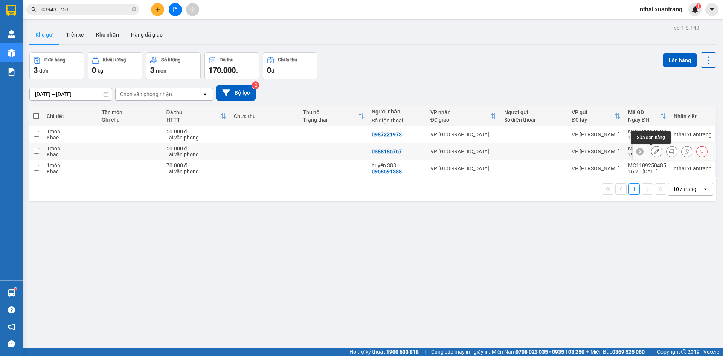
click at [655, 152] on button at bounding box center [656, 151] width 11 height 13
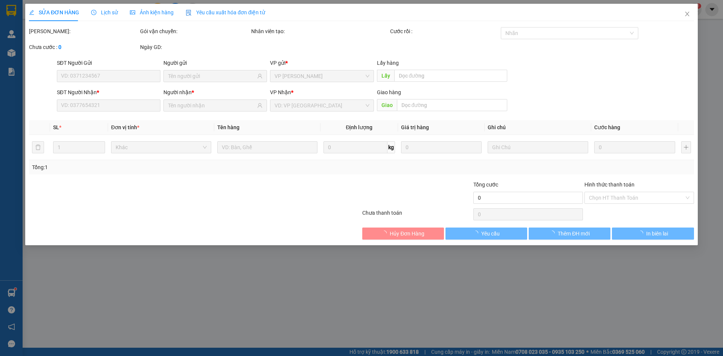
type input "0388186767"
type input "50.000"
type input "0"
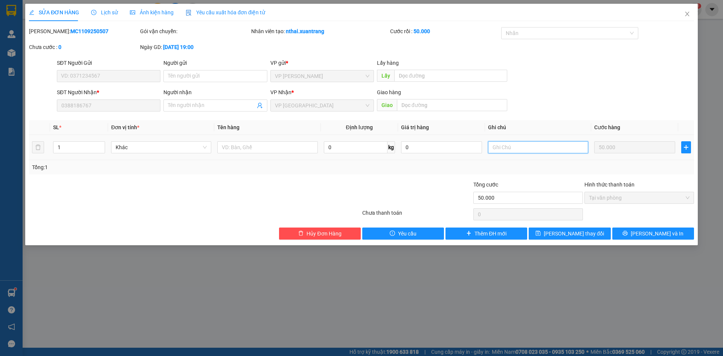
click at [499, 149] on input "text" at bounding box center [538, 147] width 100 height 12
type input "d"
click at [493, 145] on input "đã tt 50k xe ôm" at bounding box center [538, 147] width 100 height 12
type input "gọi ship đã tt 50k xe ôm"
click at [570, 235] on span "[PERSON_NAME] thay đổi" at bounding box center [574, 233] width 60 height 8
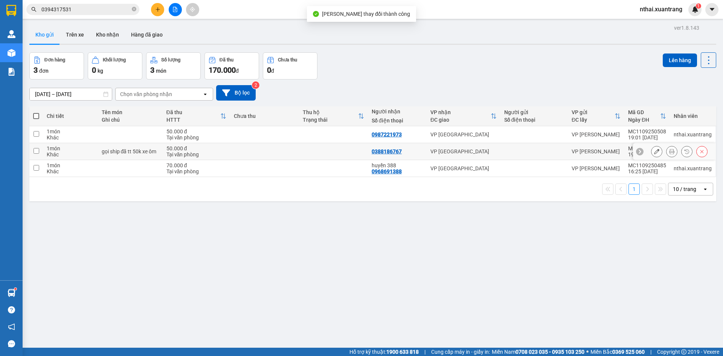
click at [669, 149] on icon at bounding box center [671, 151] width 5 height 5
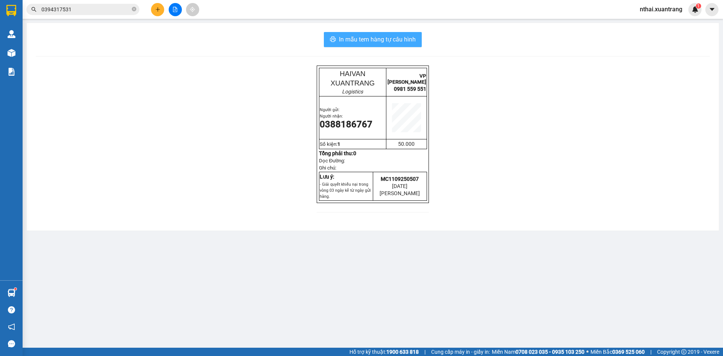
click at [383, 41] on span "In mẫu tem hàng tự cấu hình" at bounding box center [377, 39] width 77 height 9
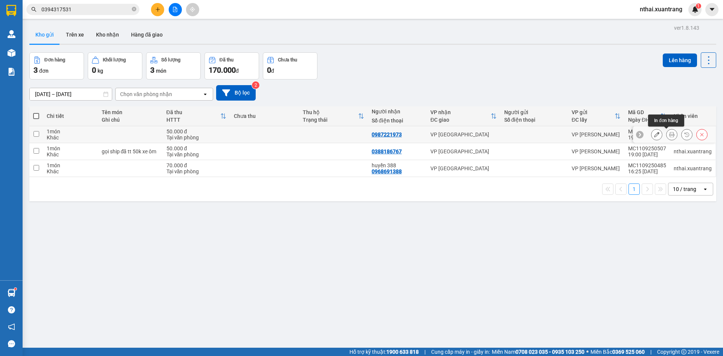
click at [669, 134] on icon at bounding box center [671, 134] width 5 height 5
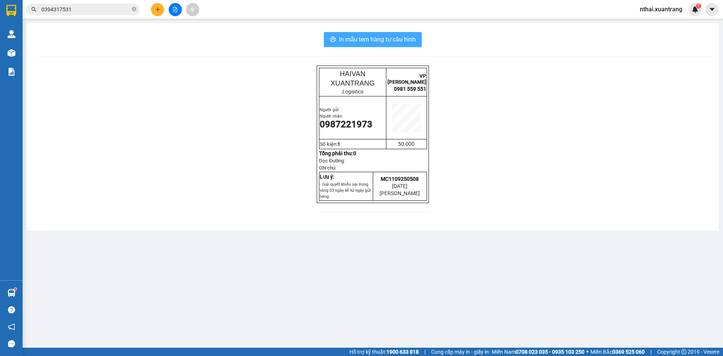
click at [375, 40] on span "In mẫu tem hàng tự cấu hình" at bounding box center [377, 39] width 77 height 9
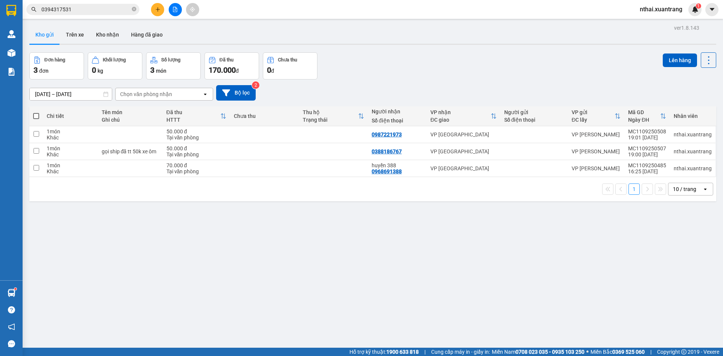
click at [71, 7] on input "0394317531" at bounding box center [85, 9] width 89 height 8
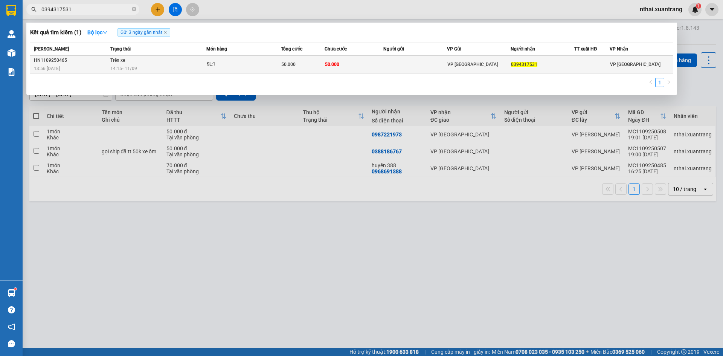
click at [110, 64] on div "14:15 [DATE]" at bounding box center [158, 68] width 96 height 8
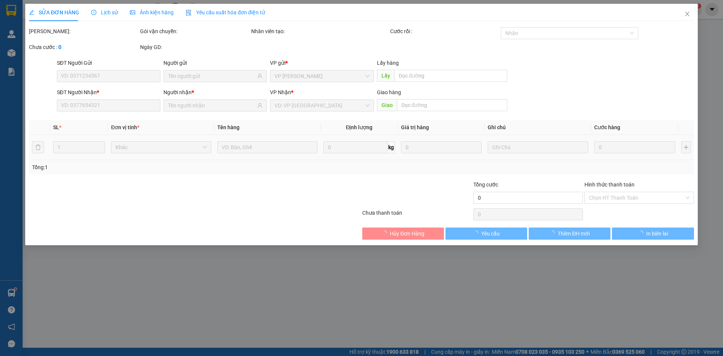
type input "0394317531"
type input "50.000"
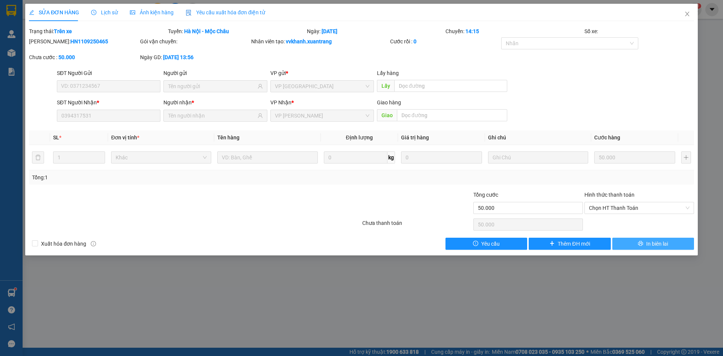
click at [637, 241] on button "In biên lai" at bounding box center [653, 244] width 82 height 12
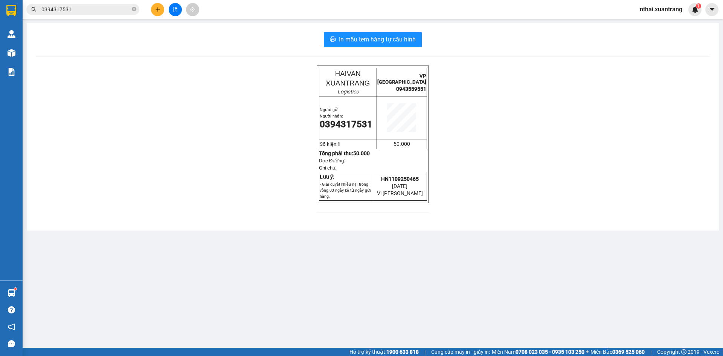
click at [159, 14] on button at bounding box center [157, 9] width 13 height 13
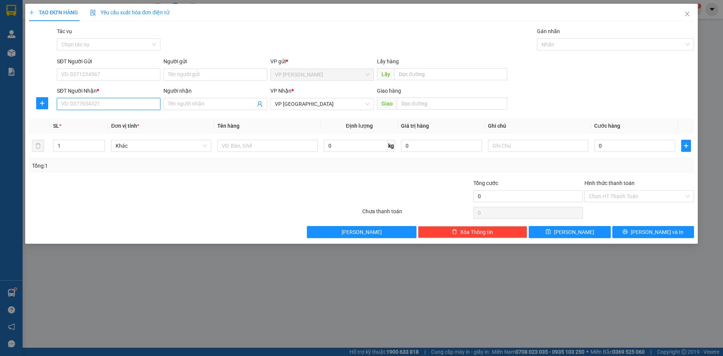
click at [99, 107] on input "SĐT Người Nhận *" at bounding box center [109, 104] width 104 height 12
paste input "0974373736"
type input "0974373736"
click at [554, 146] on input "text" at bounding box center [538, 146] width 100 height 12
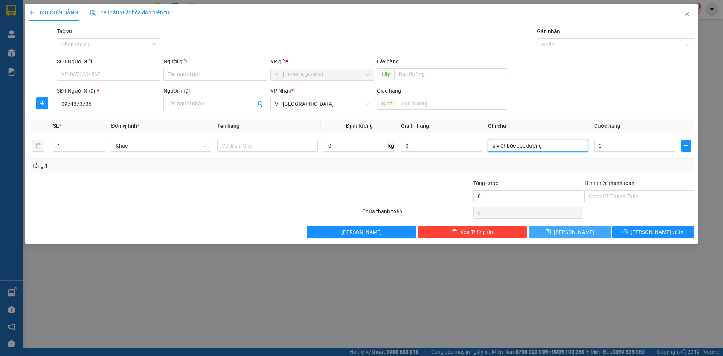
type input "a việt bốc dọc đường"
click at [567, 236] on button "[PERSON_NAME]" at bounding box center [570, 232] width 82 height 12
click at [642, 144] on input "0" at bounding box center [634, 146] width 81 height 12
type input "5"
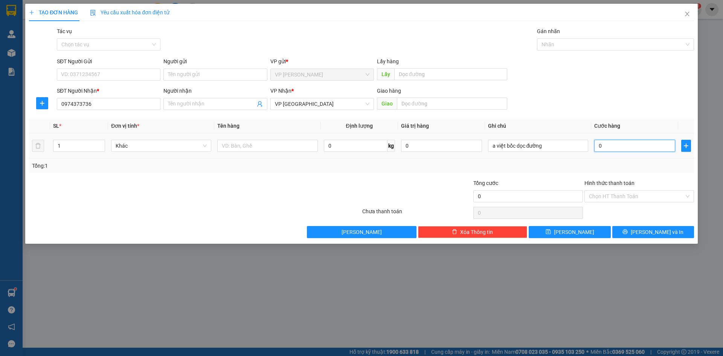
type input "5"
type input "50"
type input "50.000"
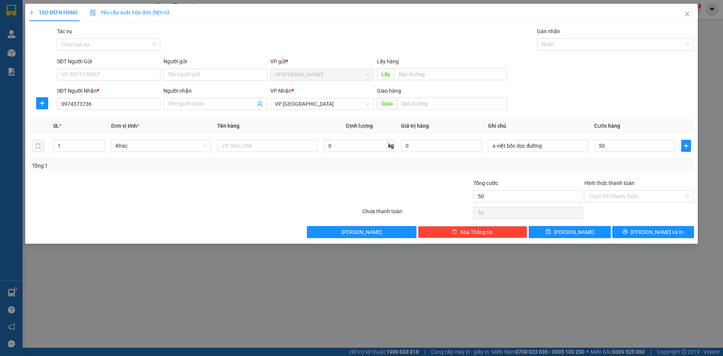
type input "50.000"
click at [568, 166] on div "Tổng: 1" at bounding box center [361, 166] width 659 height 8
click at [554, 233] on button "[PERSON_NAME]" at bounding box center [570, 232] width 82 height 12
type input "0"
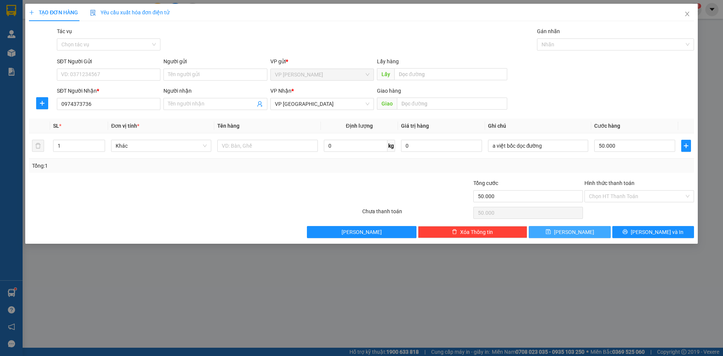
type input "0"
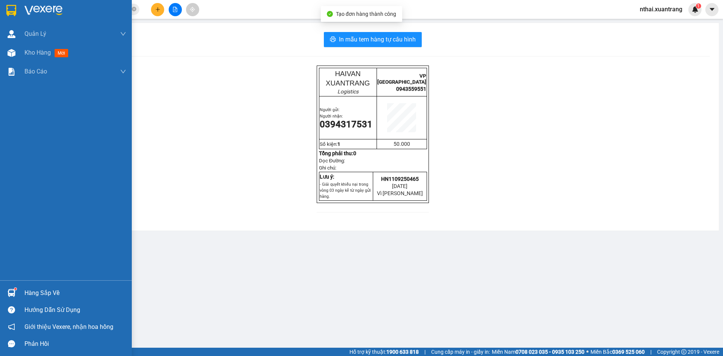
click at [11, 5] on img at bounding box center [11, 10] width 10 height 11
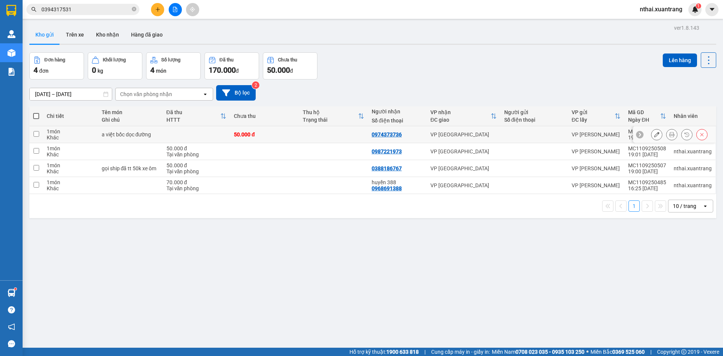
click at [568, 133] on td "VP [PERSON_NAME]" at bounding box center [596, 134] width 56 height 17
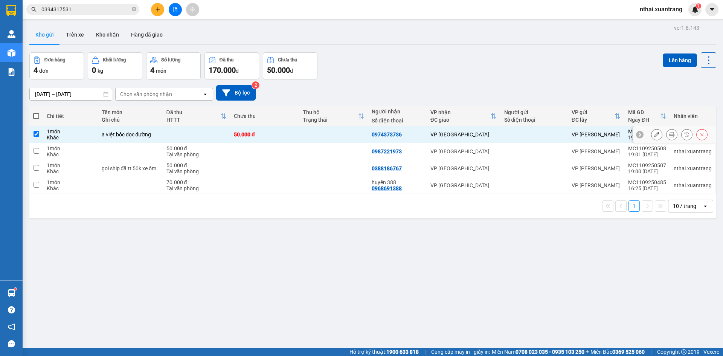
checkbox input "true"
click at [681, 57] on button "Lên hàng" at bounding box center [680, 60] width 34 height 14
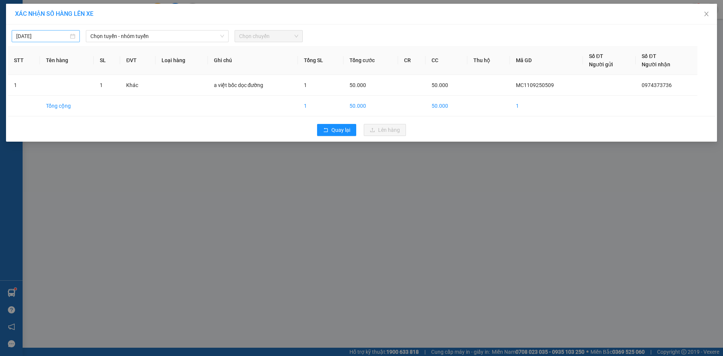
click at [59, 32] on div "[DATE]" at bounding box center [46, 36] width 68 height 12
type input "[DATE]"
click at [155, 33] on span "Chọn tuyến - nhóm tuyến" at bounding box center [157, 35] width 134 height 11
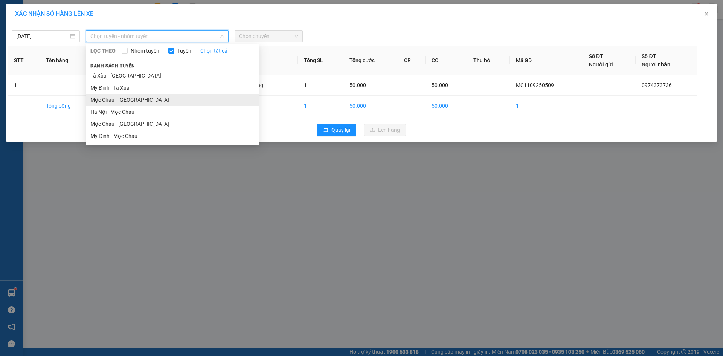
click at [120, 98] on li "Mộc Châu - [GEOGRAPHIC_DATA]" at bounding box center [172, 100] width 173 height 12
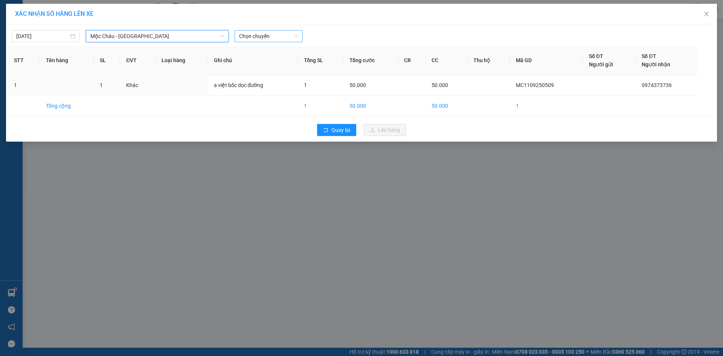
click at [249, 34] on span "Chọn chuyến" at bounding box center [268, 35] width 59 height 11
click at [250, 113] on div "13:00" at bounding box center [268, 114] width 59 height 8
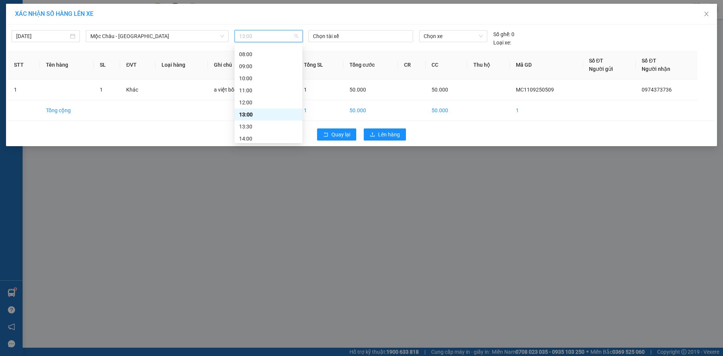
click at [254, 36] on span "13:00" at bounding box center [268, 35] width 59 height 11
click at [247, 125] on div "13:30" at bounding box center [268, 126] width 59 height 8
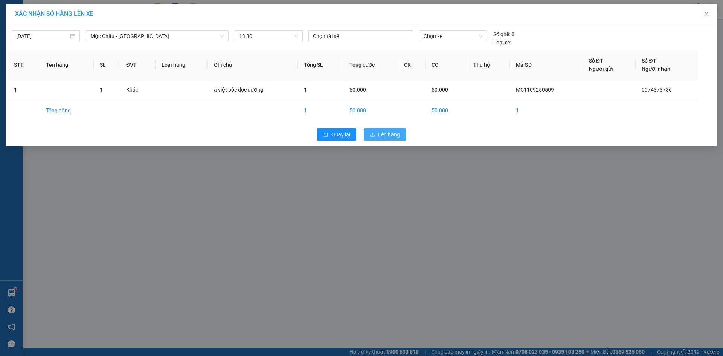
click at [382, 136] on span "Lên hàng" at bounding box center [389, 134] width 22 height 8
